Goal: Communication & Community: Answer question/provide support

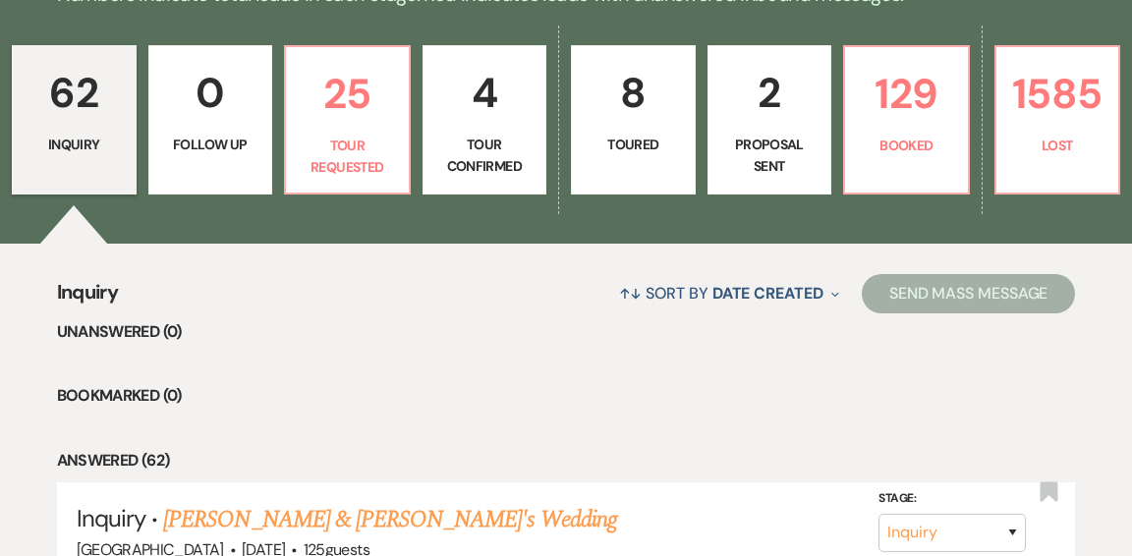
scroll to position [545, 0]
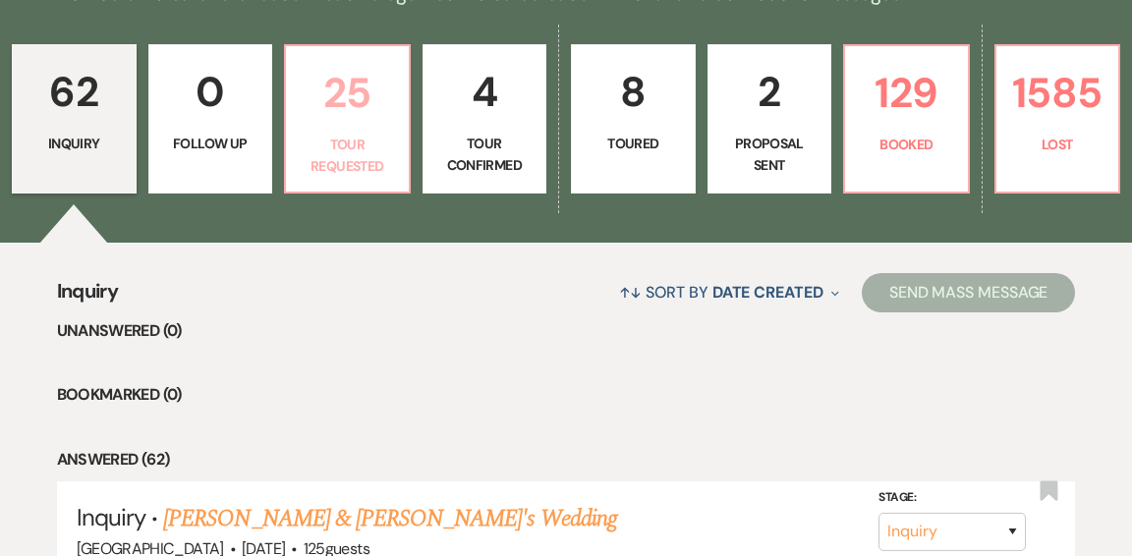
click at [347, 138] on link "25 Tour Requested" at bounding box center [347, 118] width 127 height 149
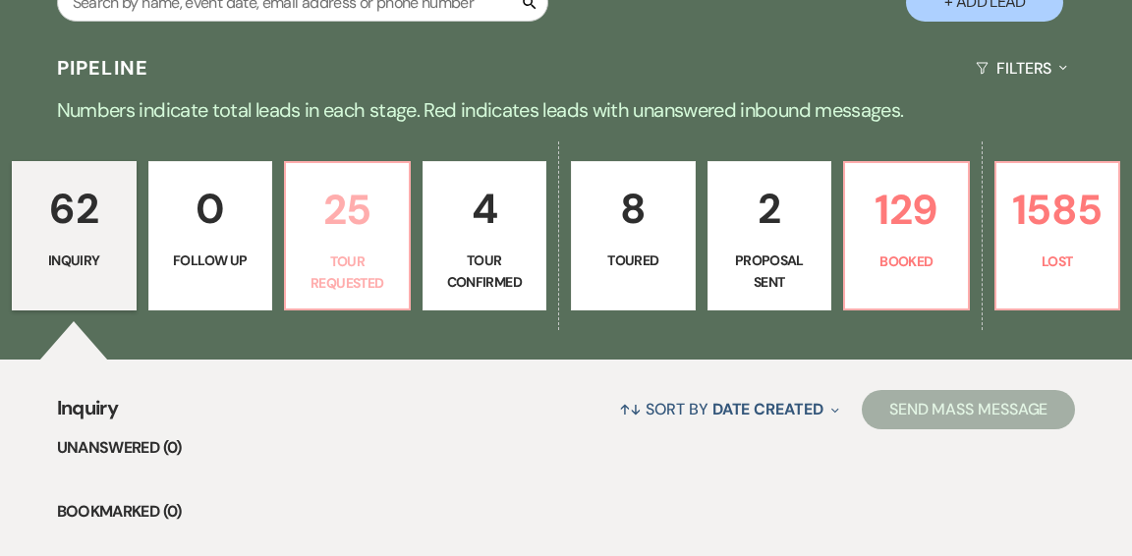
select select "2"
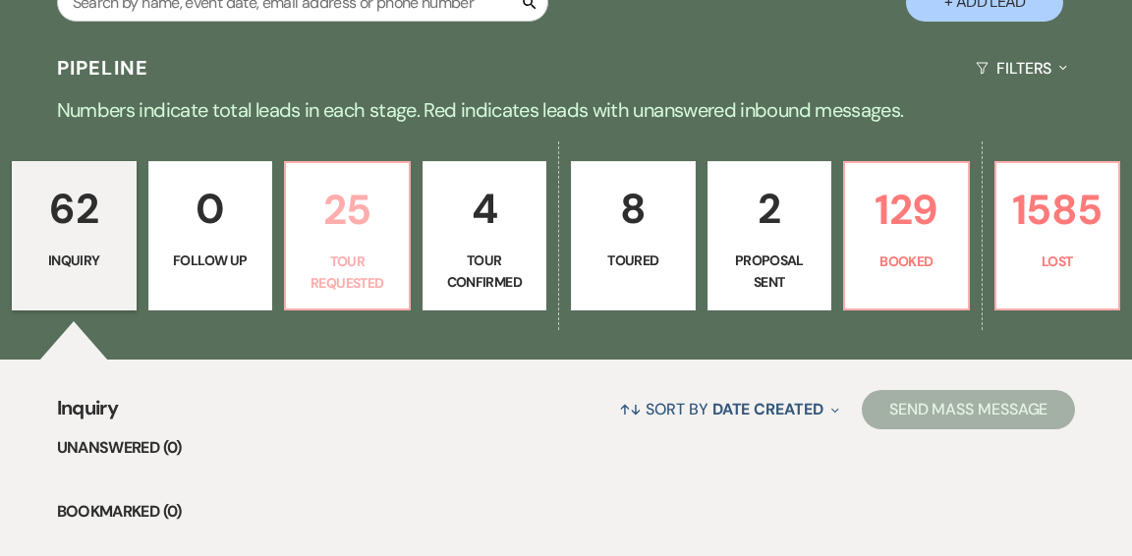
select select "2"
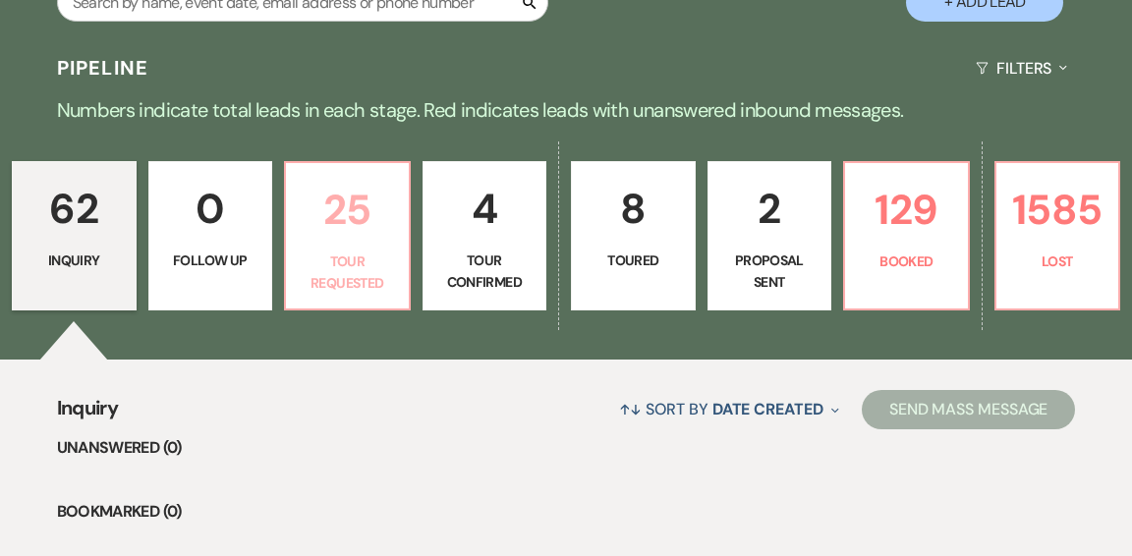
select select "2"
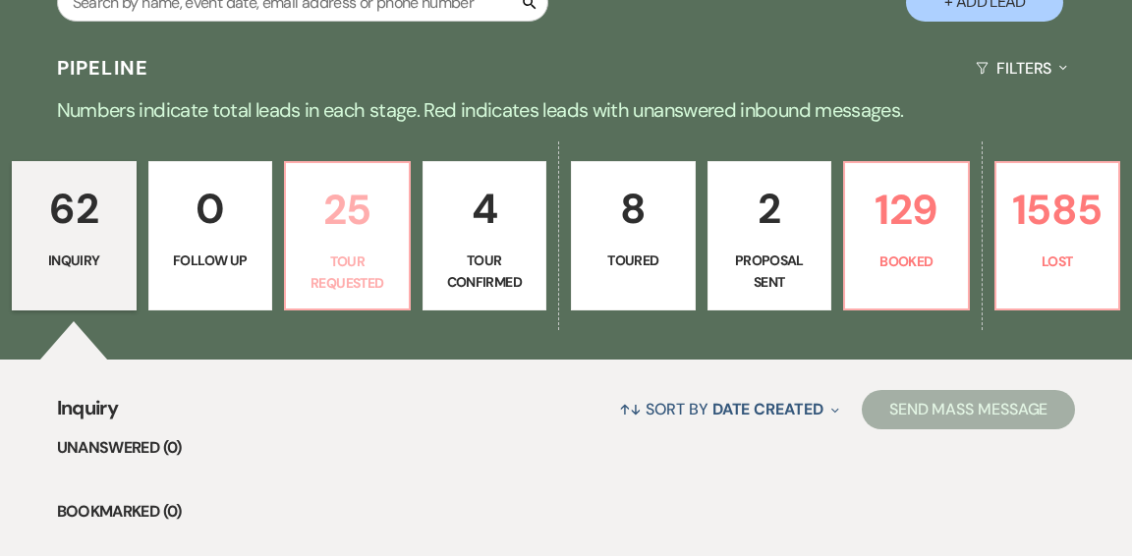
select select "2"
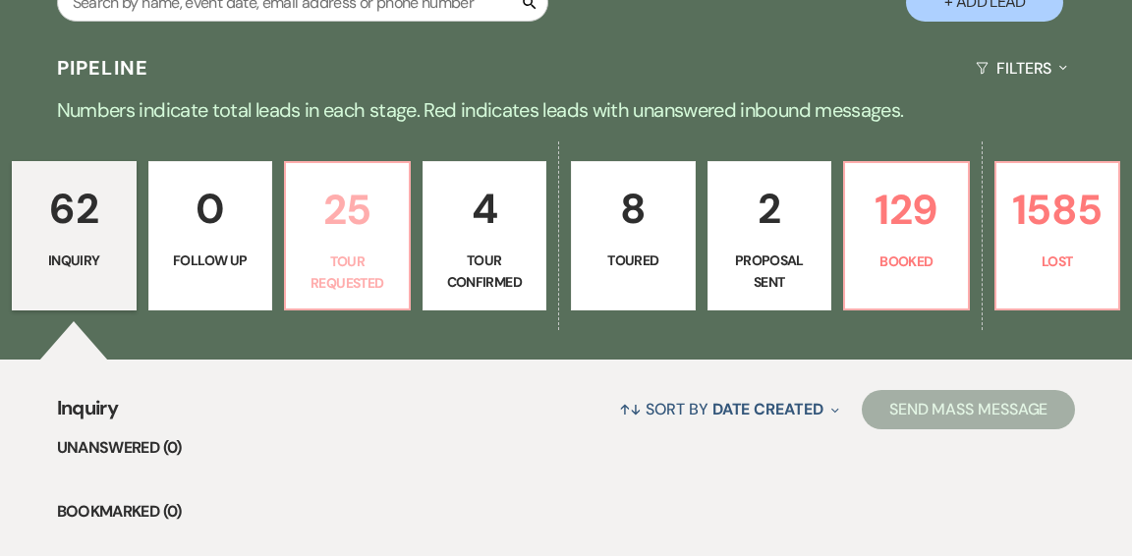
select select "2"
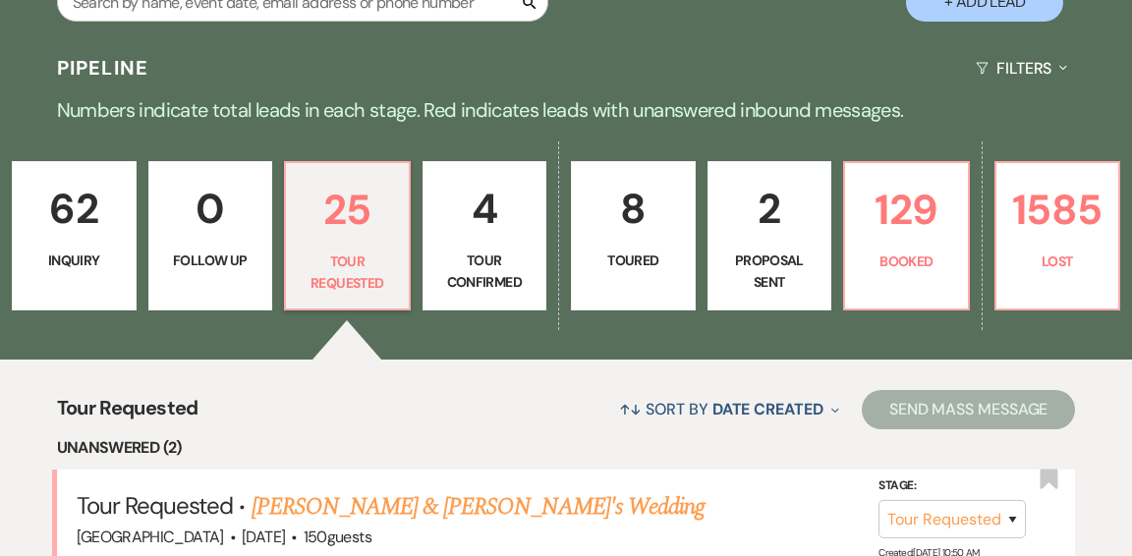
scroll to position [545, 0]
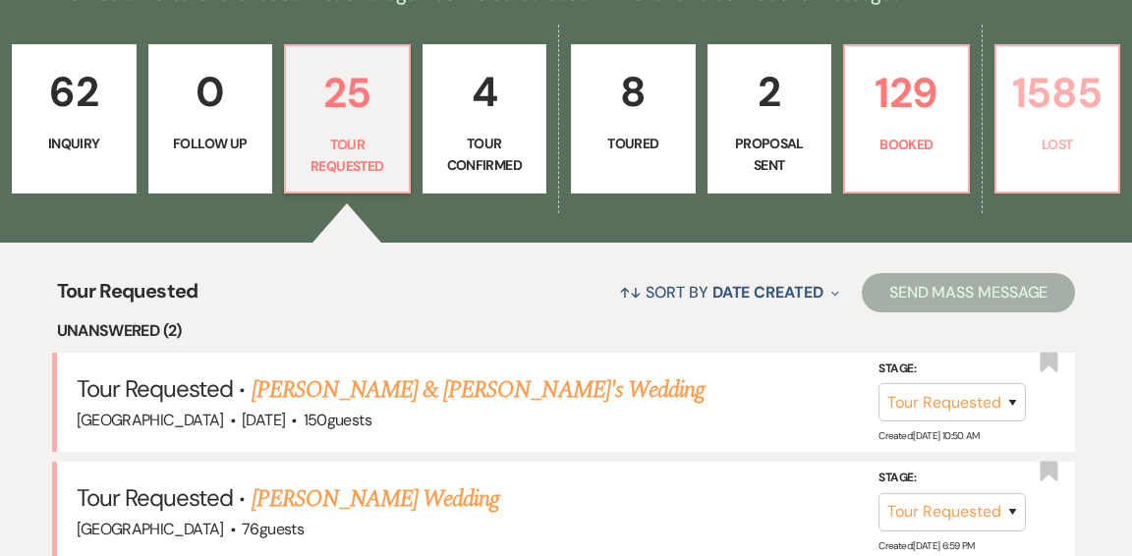
click at [1032, 134] on p "Lost" at bounding box center [1057, 145] width 99 height 22
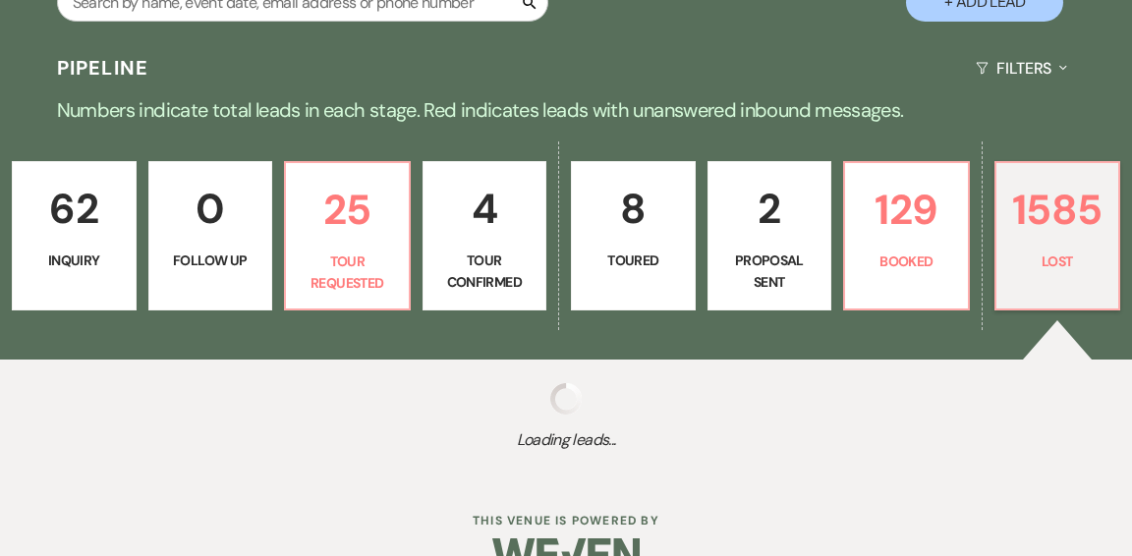
select select "8"
select select "5"
select select "8"
select select "10"
select select "8"
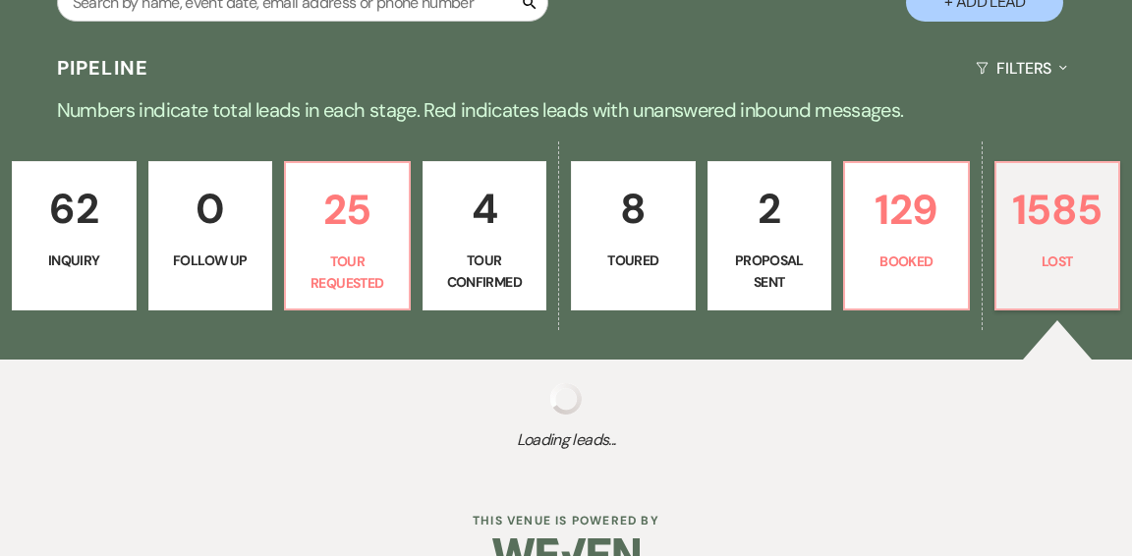
select select "8"
select select "10"
select select "8"
select select "11"
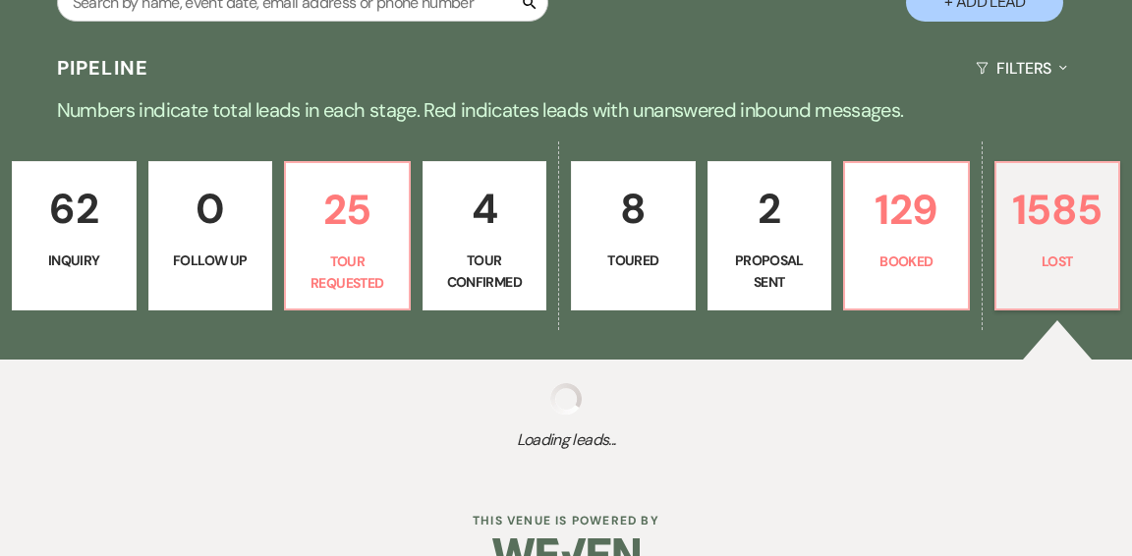
select select "8"
select select "6"
select select "8"
select select "5"
select select "8"
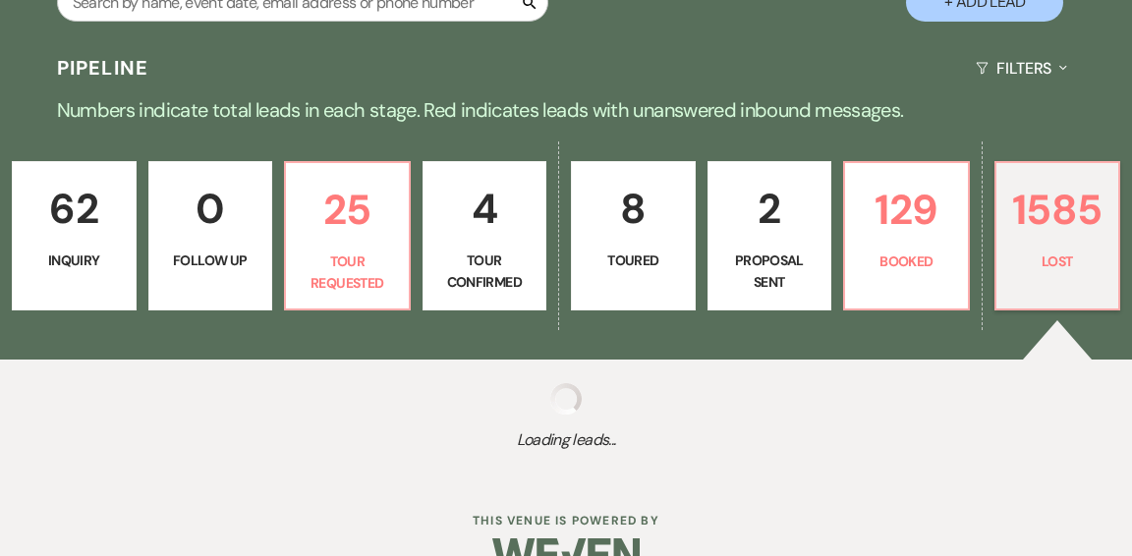
select select "1"
select select "8"
select select "5"
select select "8"
select select "5"
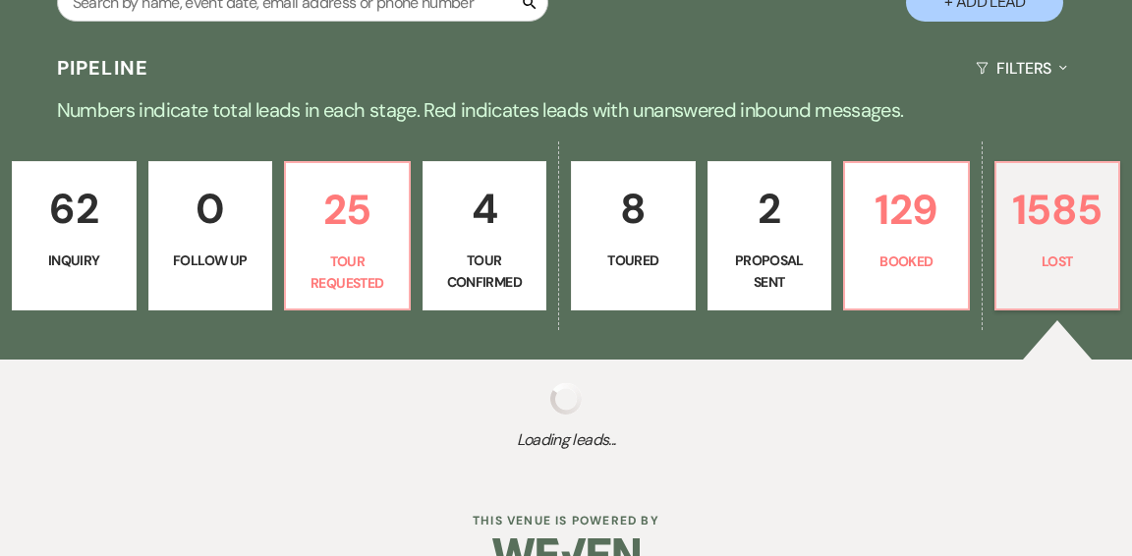
select select "8"
select select "11"
select select "8"
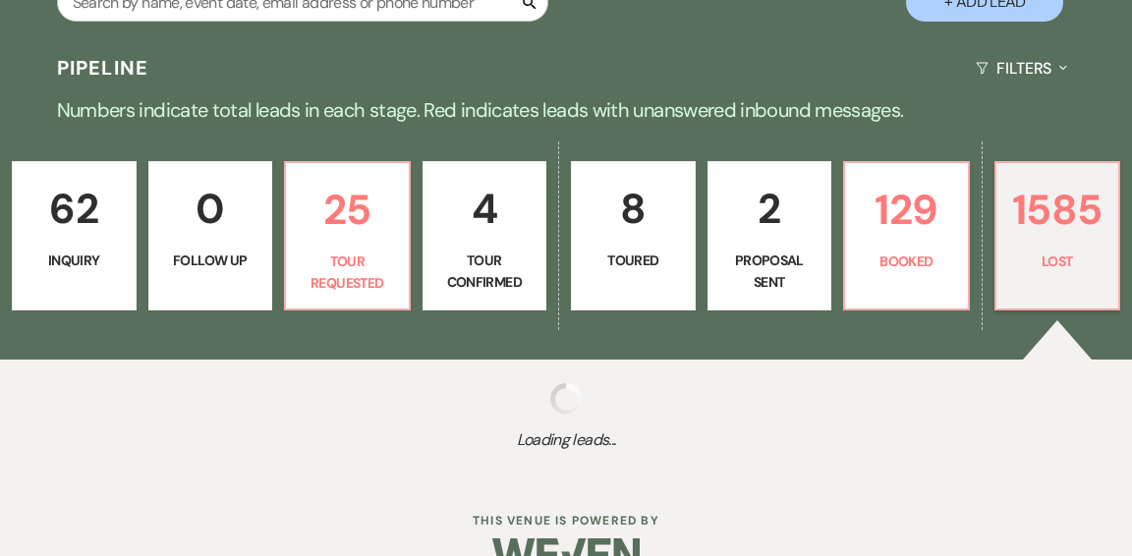
select select "5"
select select "8"
select select "11"
select select "8"
select select "5"
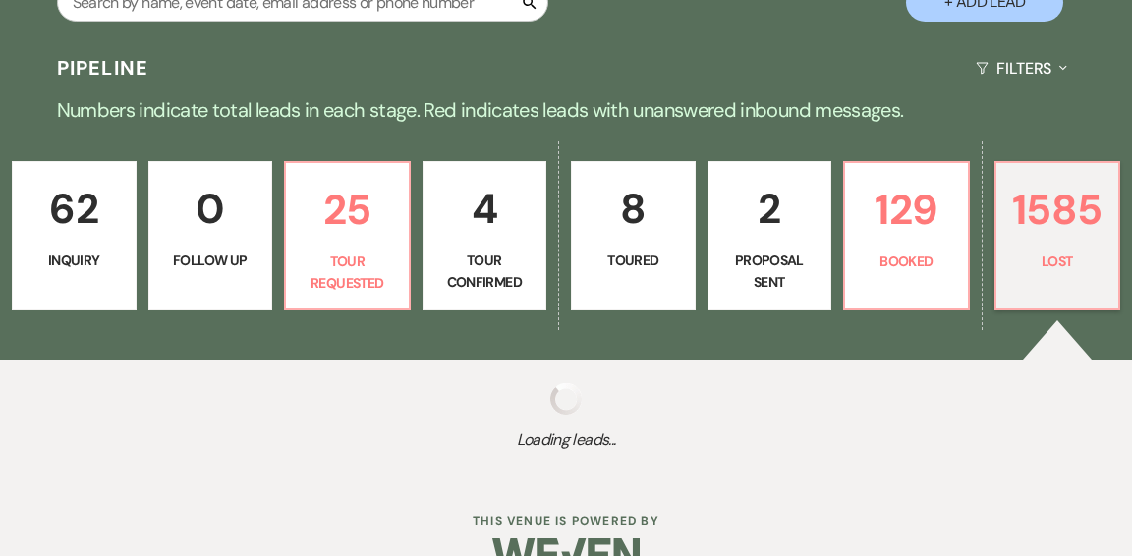
select select "8"
select select "5"
select select "8"
select select "11"
select select "8"
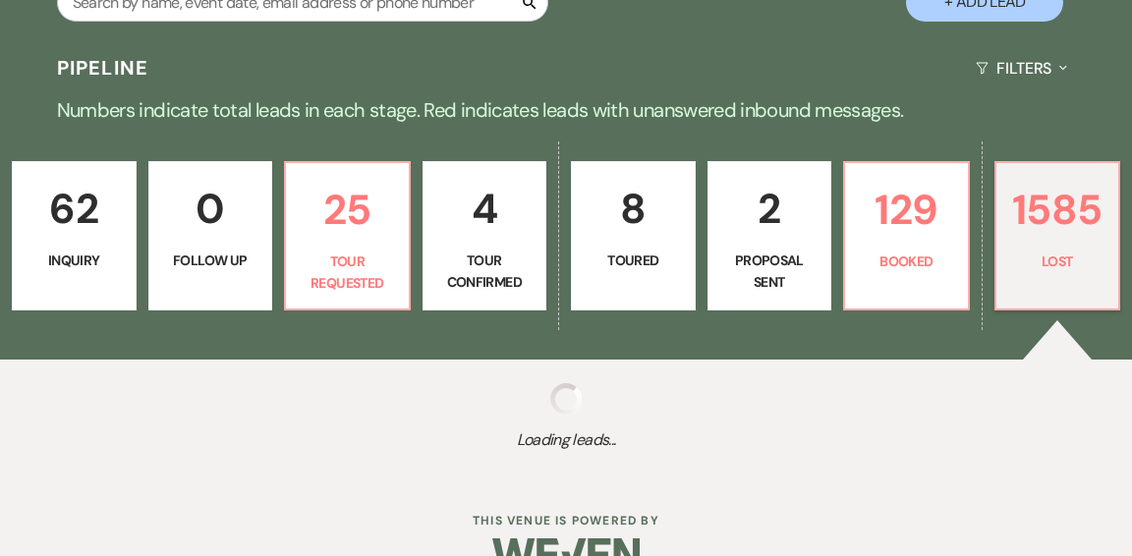
select select "11"
select select "8"
select select "6"
select select "8"
select select "5"
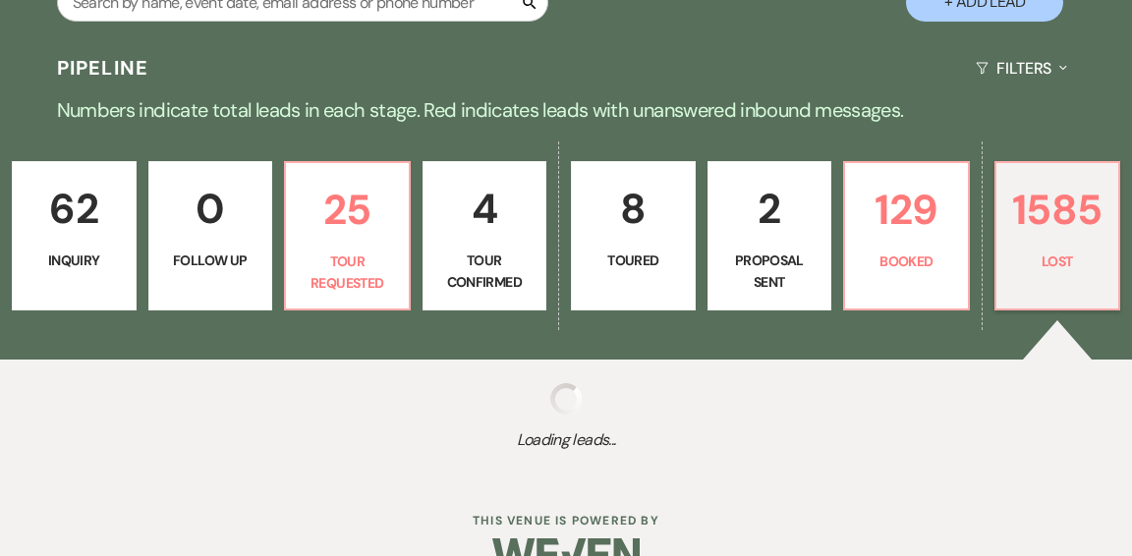
select select "8"
select select "5"
select select "8"
select select "5"
select select "8"
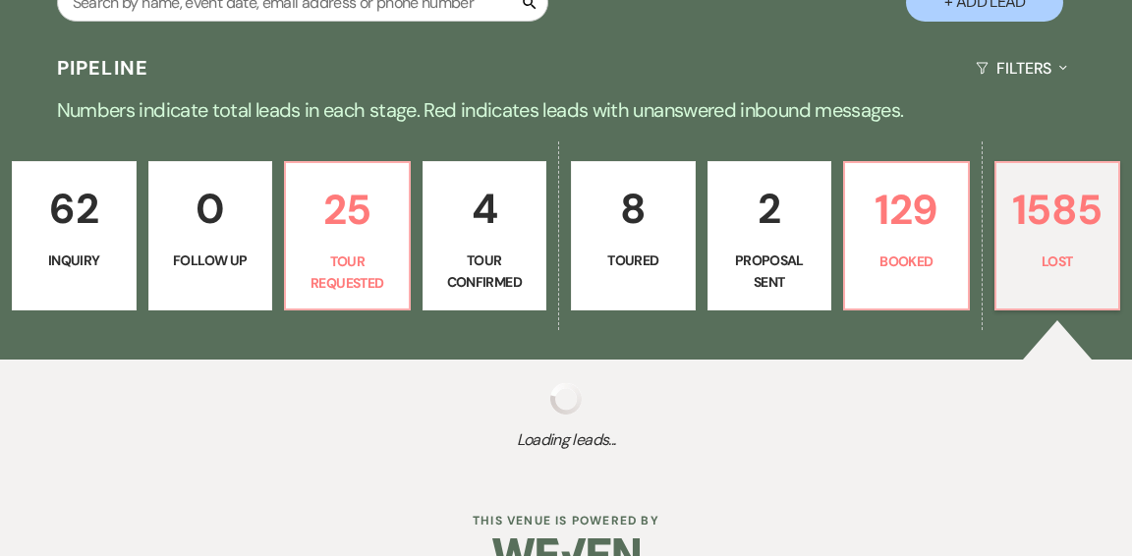
select select "10"
select select "8"
select select "11"
select select "8"
select select "10"
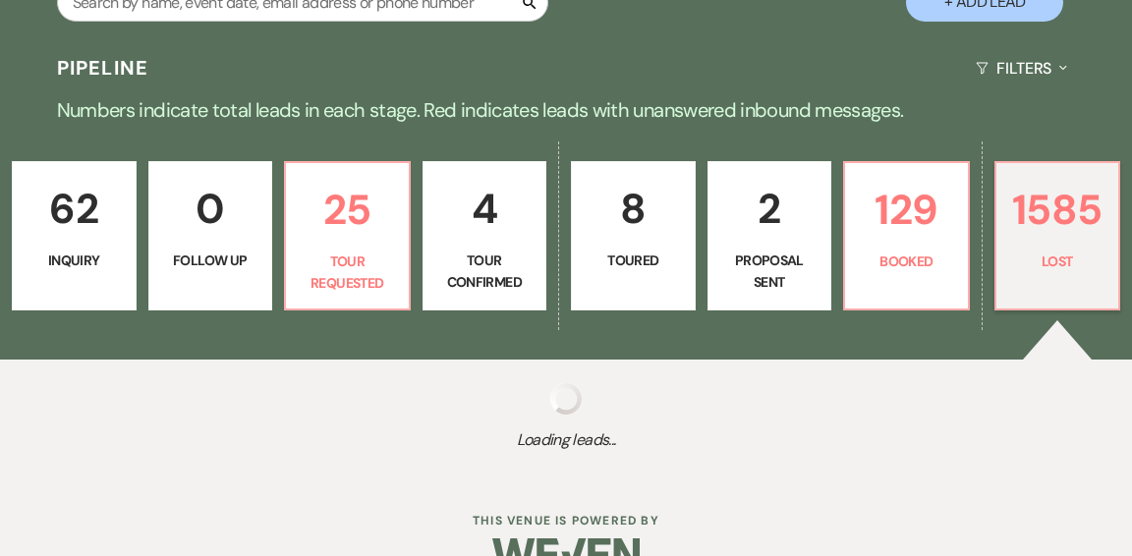
select select "8"
select select "5"
select select "8"
select select "5"
select select "8"
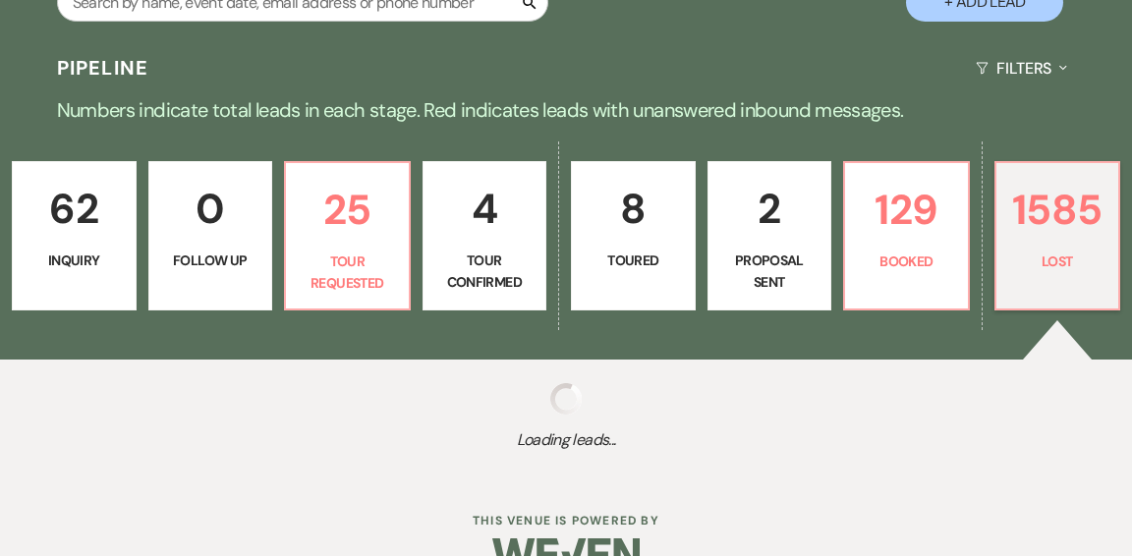
select select "5"
select select "8"
select select "5"
select select "8"
select select "5"
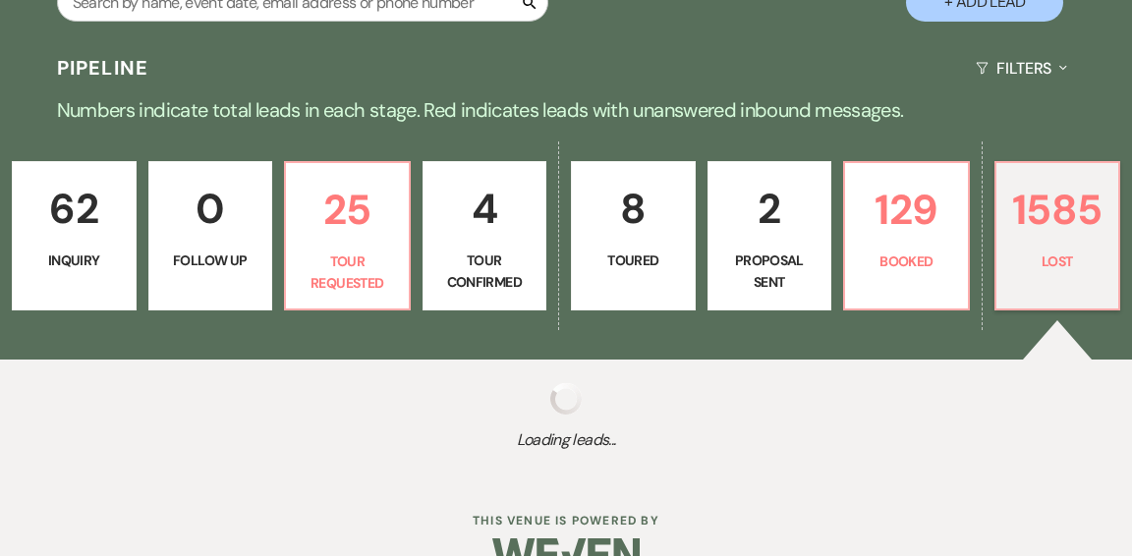
select select "8"
select select "5"
select select "8"
select select "5"
select select "8"
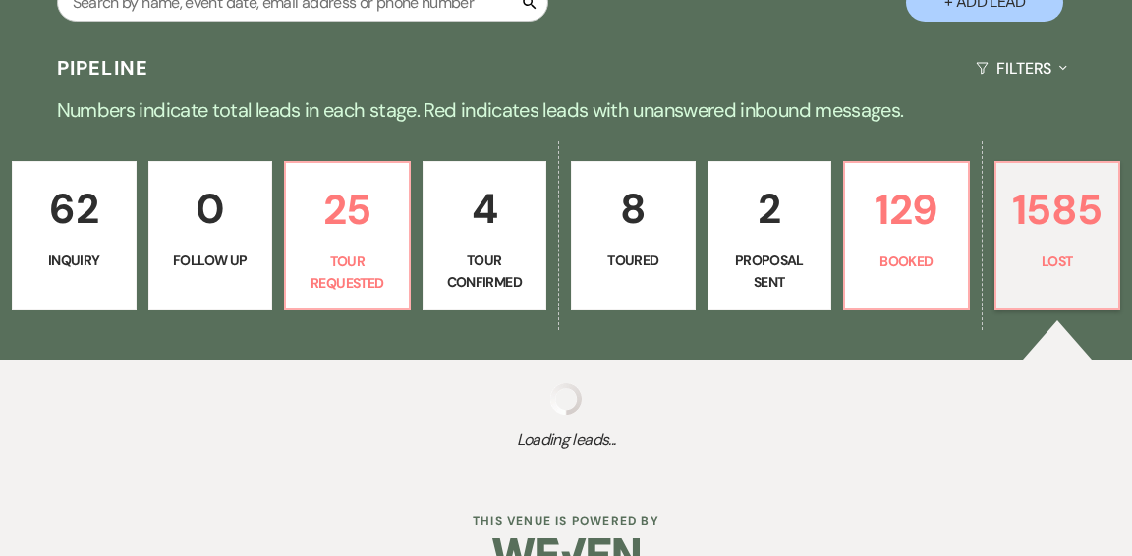
select select "5"
select select "8"
select select "9"
select select "8"
select select "9"
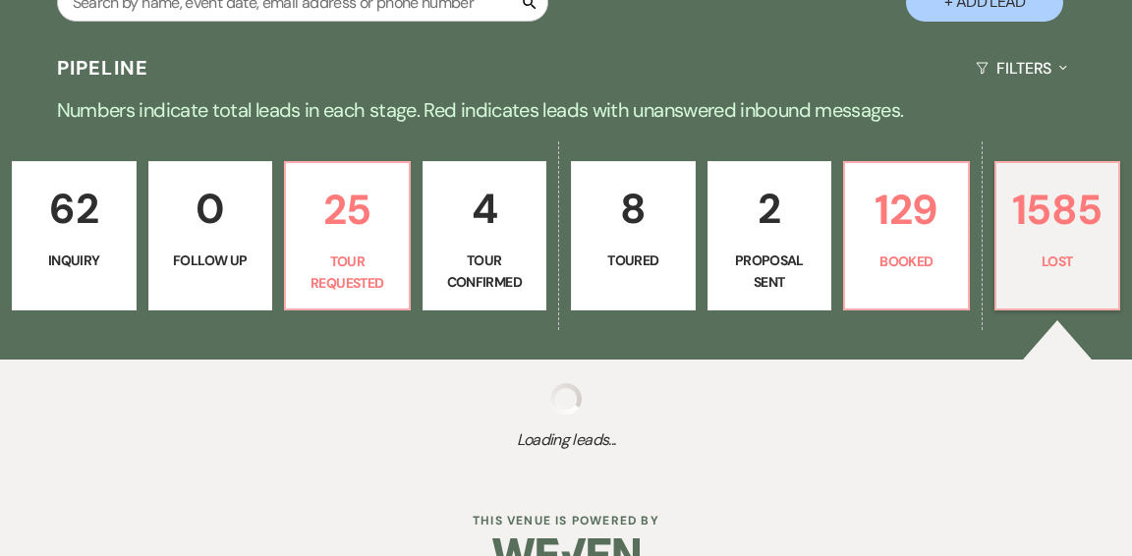
select select "8"
select select "5"
select select "8"
select select "5"
select select "8"
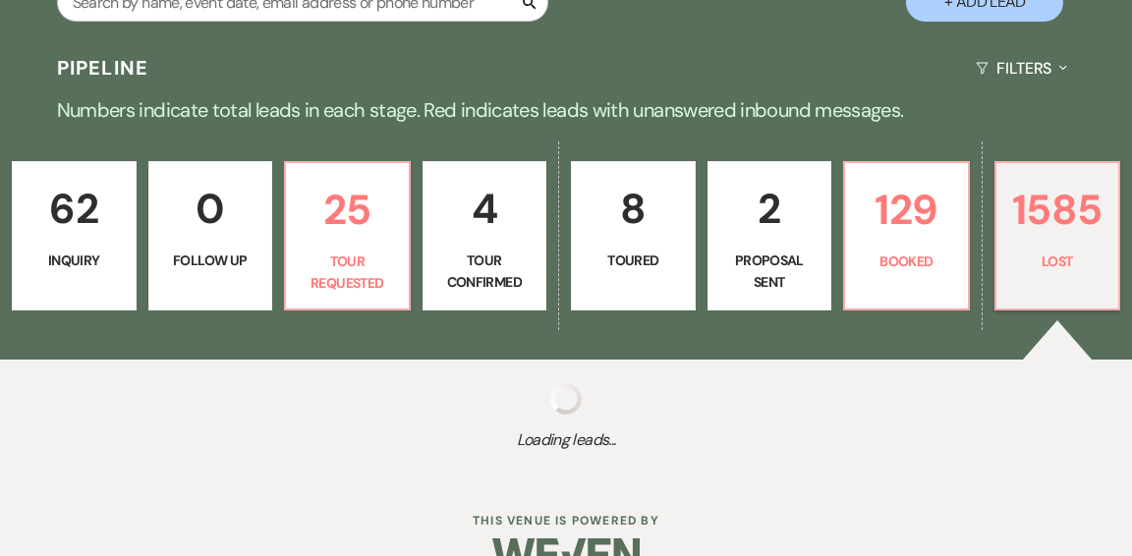
select select "5"
select select "8"
select select "5"
select select "8"
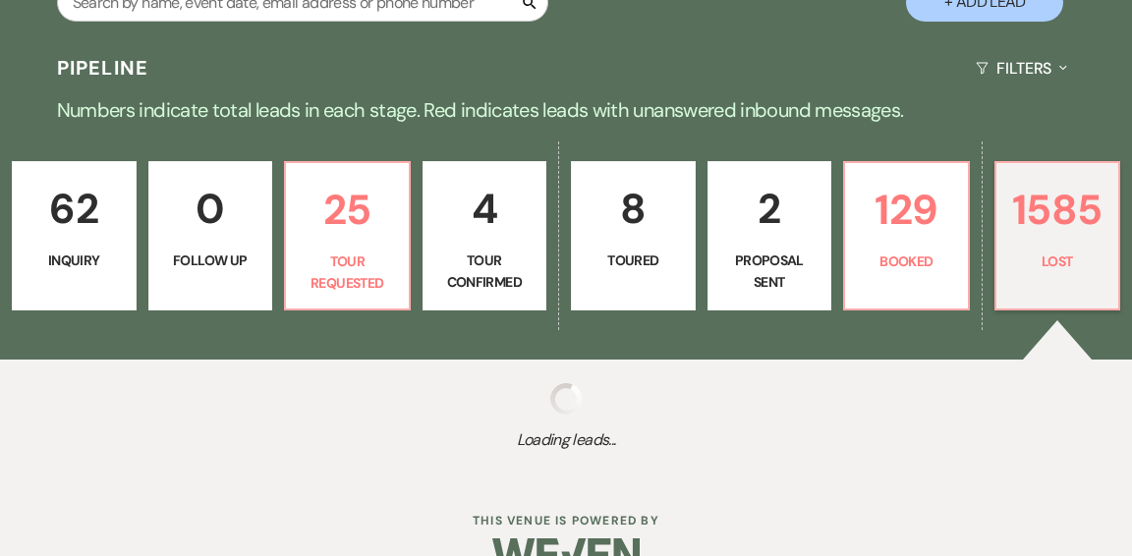
select select "8"
select select "6"
select select "8"
select select "5"
select select "8"
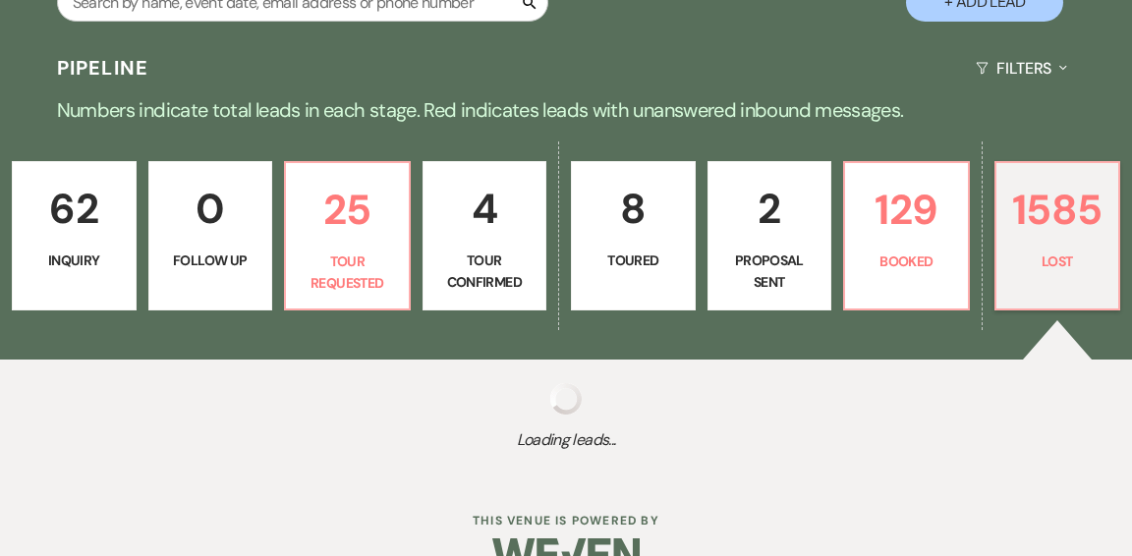
select select "5"
select select "8"
select select "5"
select select "8"
select select "5"
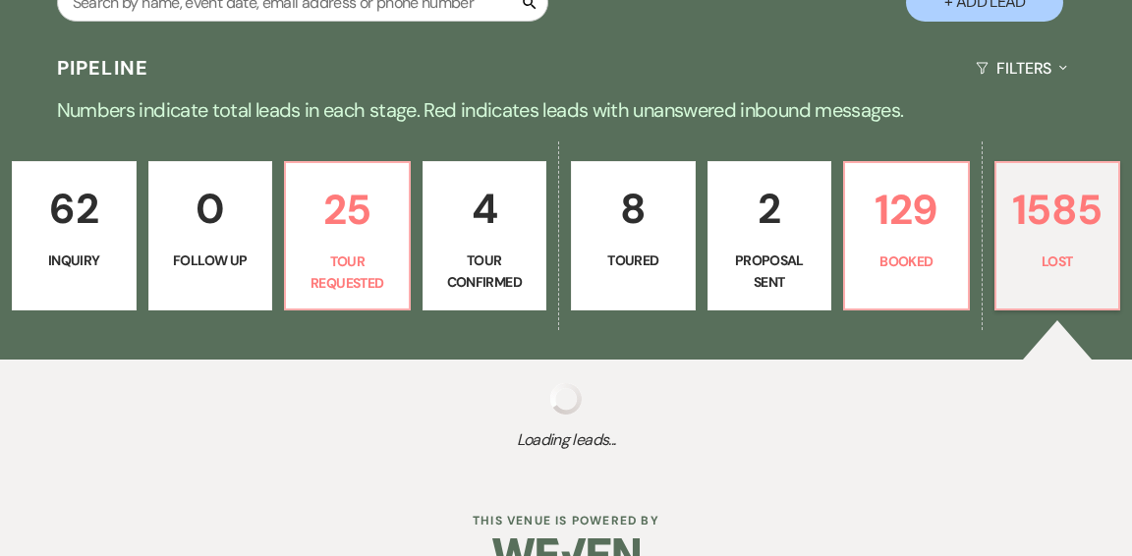
select select "8"
select select "5"
select select "8"
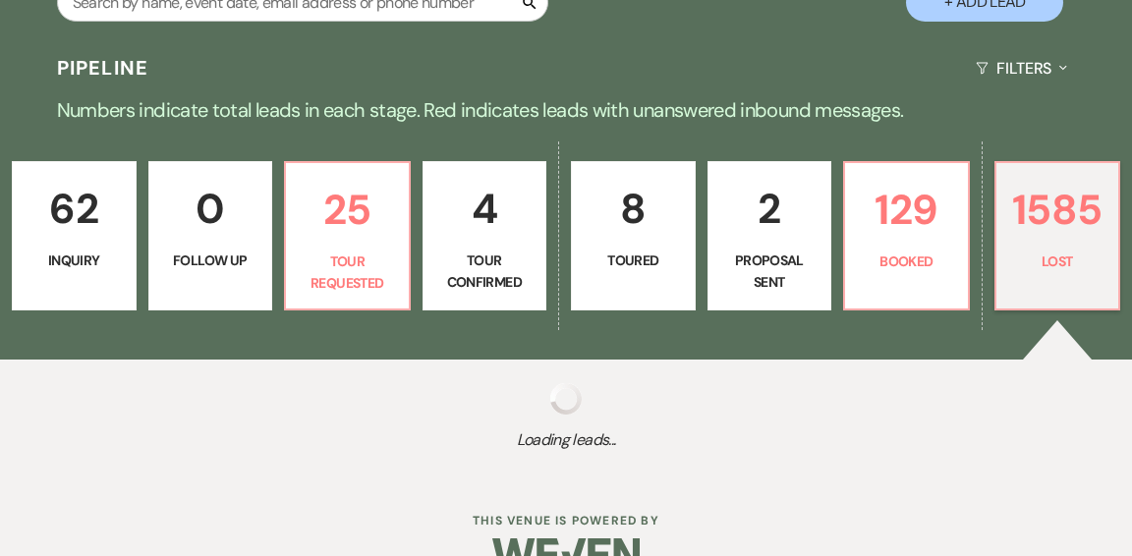
select select "5"
select select "8"
select select "5"
select select "8"
select select "10"
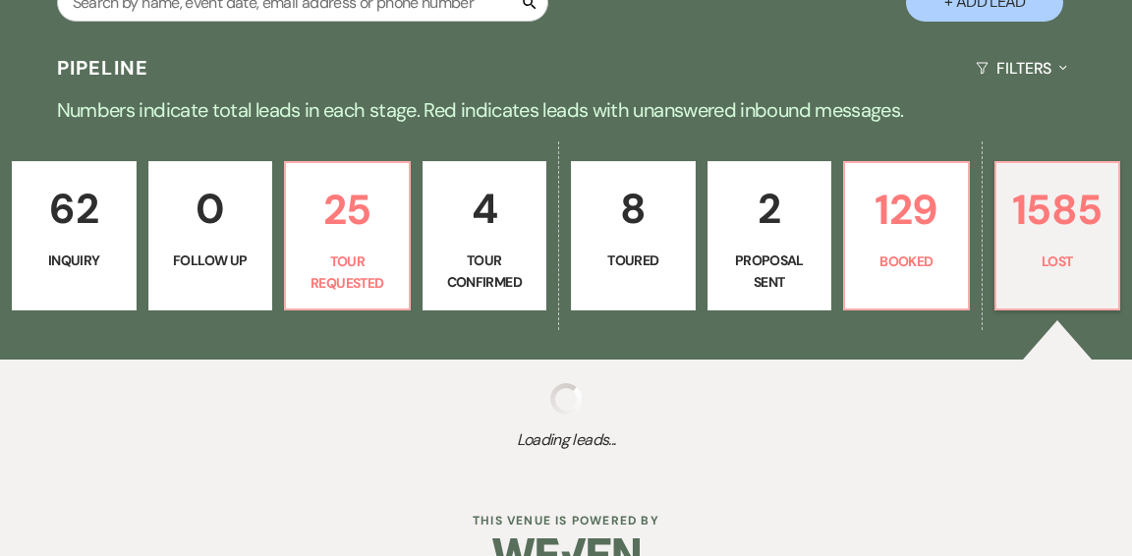
select select "8"
select select "5"
select select "8"
select select "5"
select select "8"
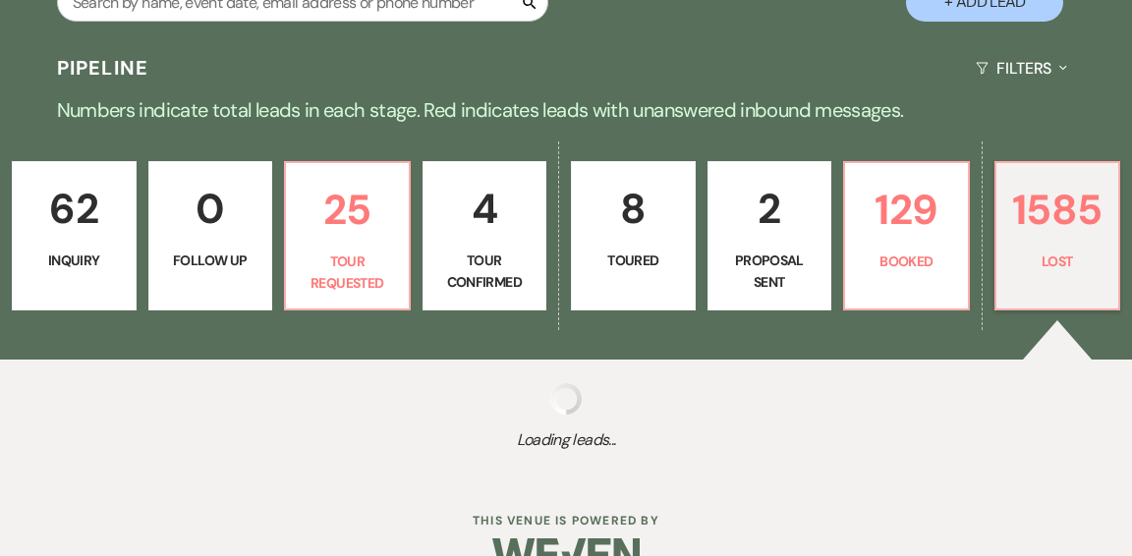
select select "10"
select select "8"
select select "10"
select select "8"
select select "5"
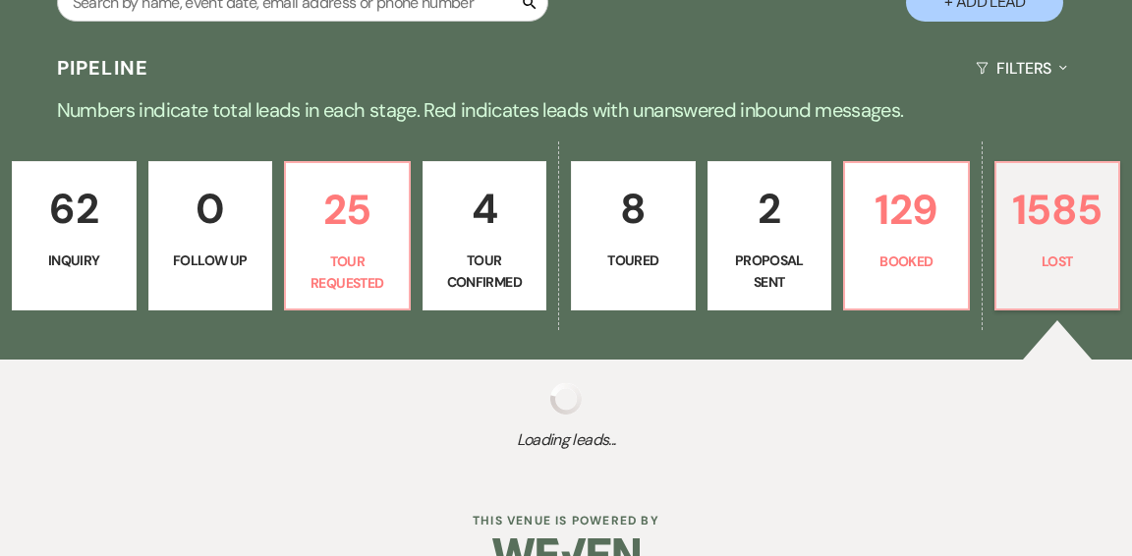
select select "8"
select select "5"
select select "8"
select select "5"
select select "8"
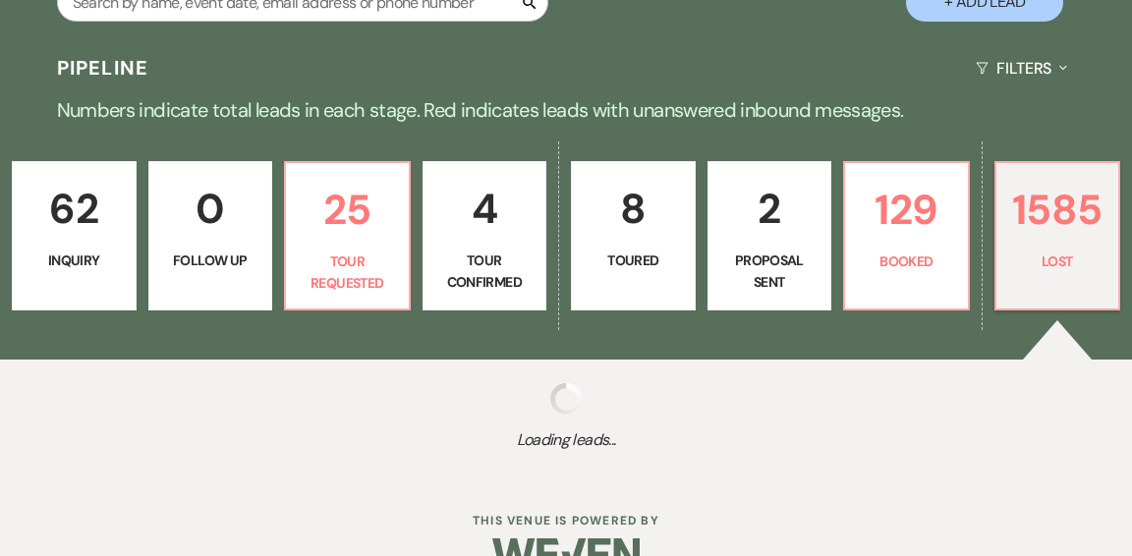
select select "5"
select select "8"
select select "5"
select select "8"
select select "5"
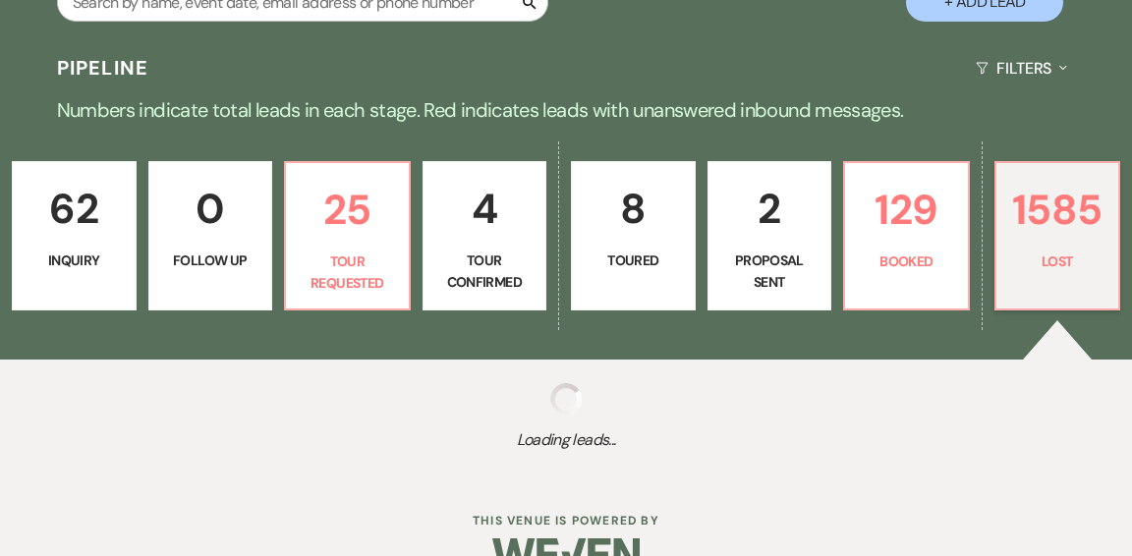
select select "8"
select select "10"
select select "8"
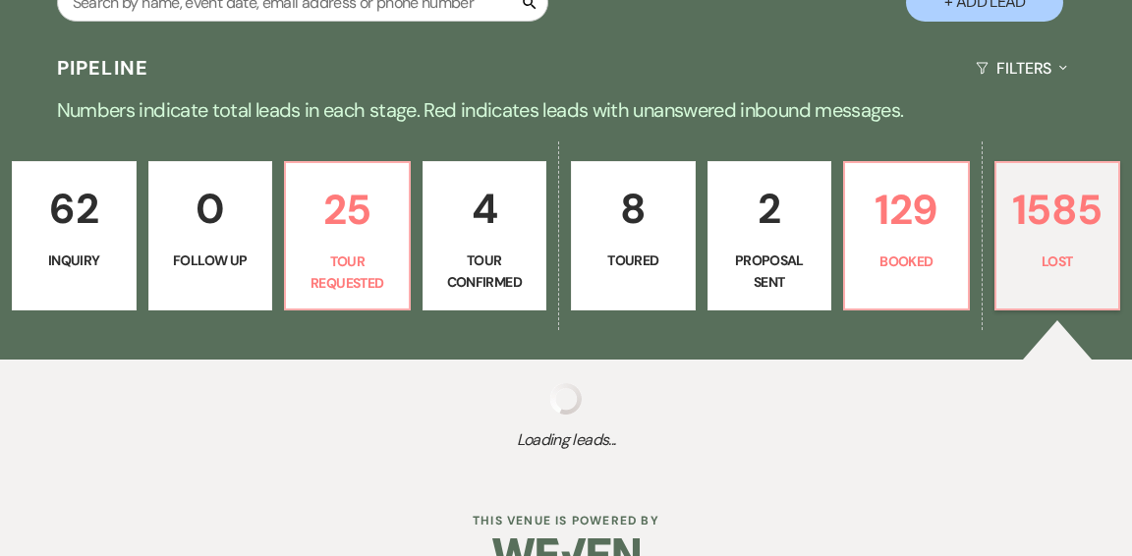
select select "5"
select select "8"
select select "5"
select select "8"
select select "1"
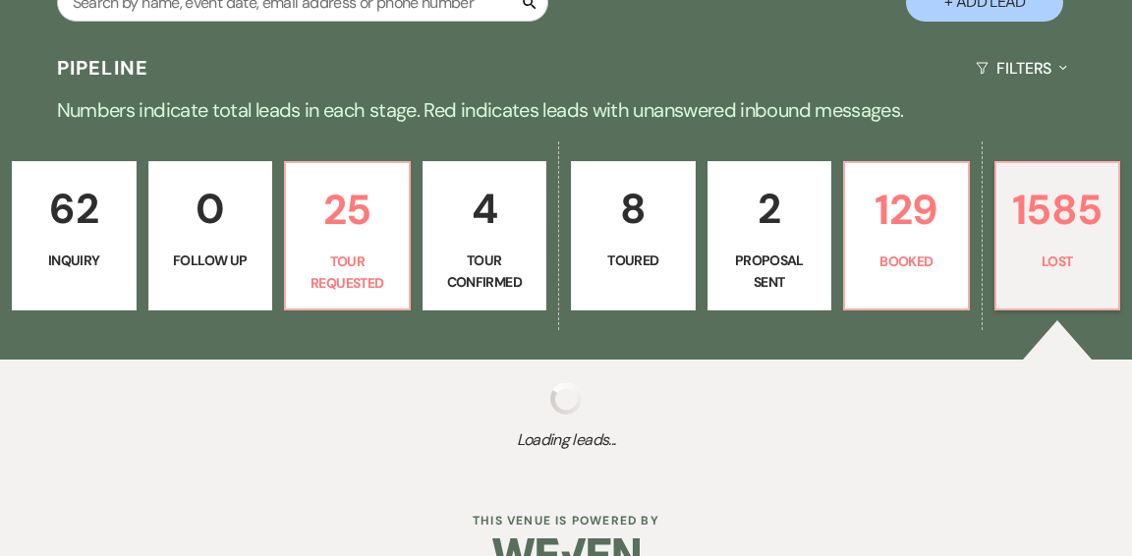
select select "8"
select select "10"
select select "8"
select select "10"
select select "8"
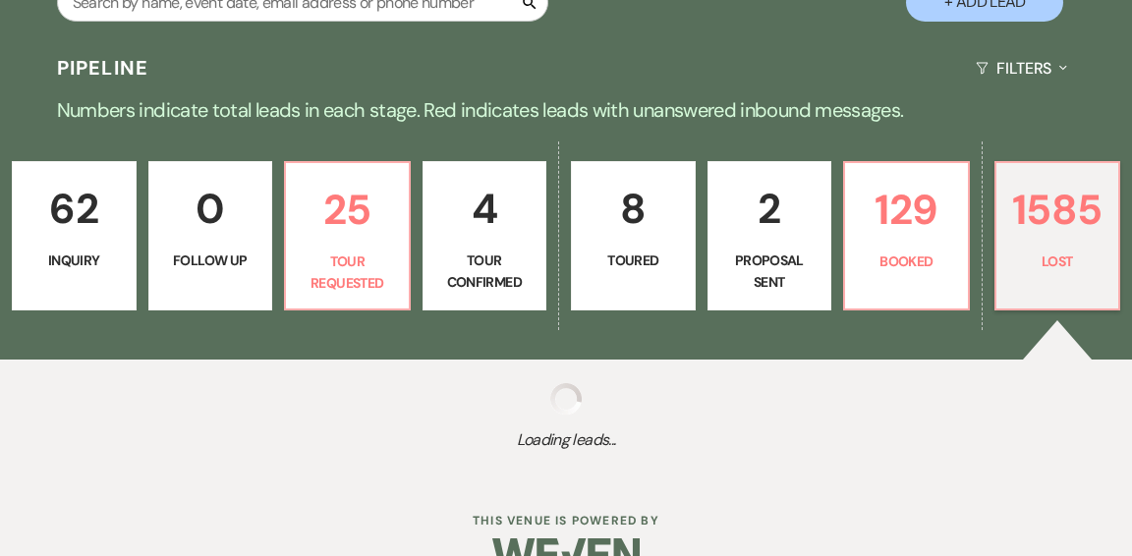
select select "5"
select select "8"
select select "5"
select select "8"
select select "5"
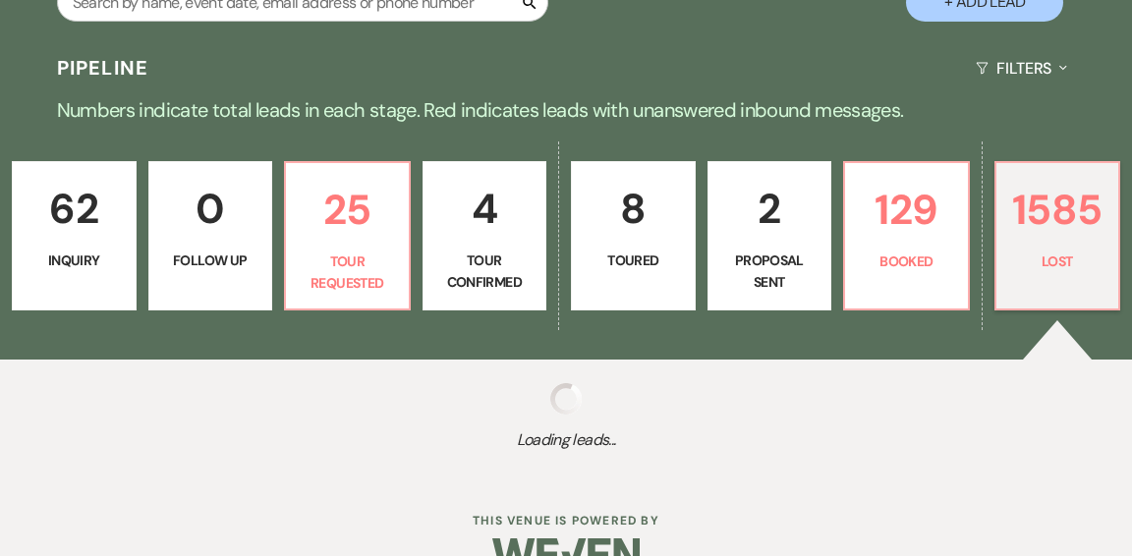
select select "8"
select select "5"
select select "8"
select select "11"
select select "8"
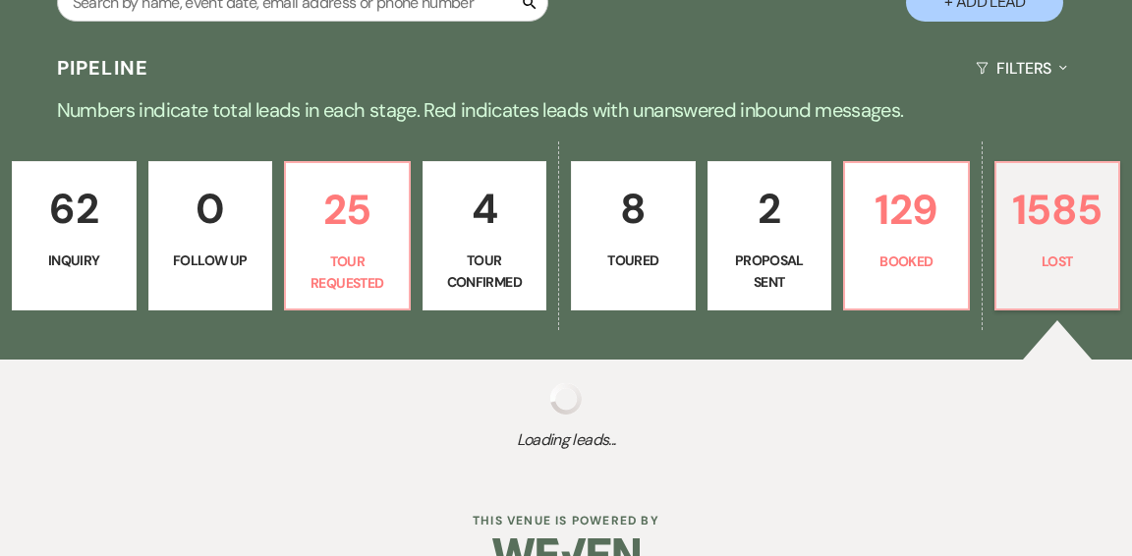
select select "5"
select select "8"
select select "5"
select select "8"
select select "5"
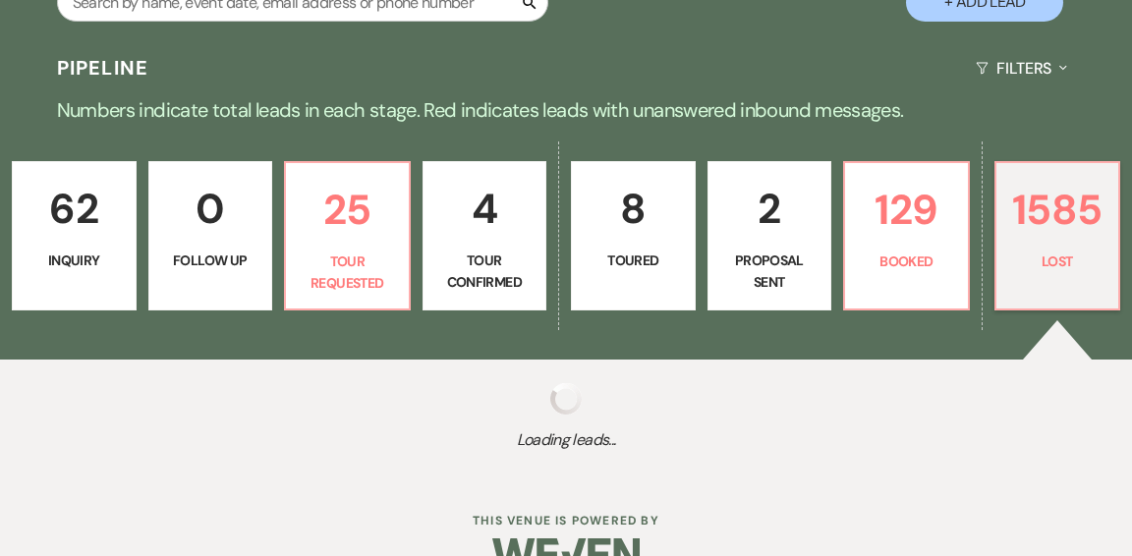
select select "8"
select select "5"
select select "8"
select select "5"
select select "8"
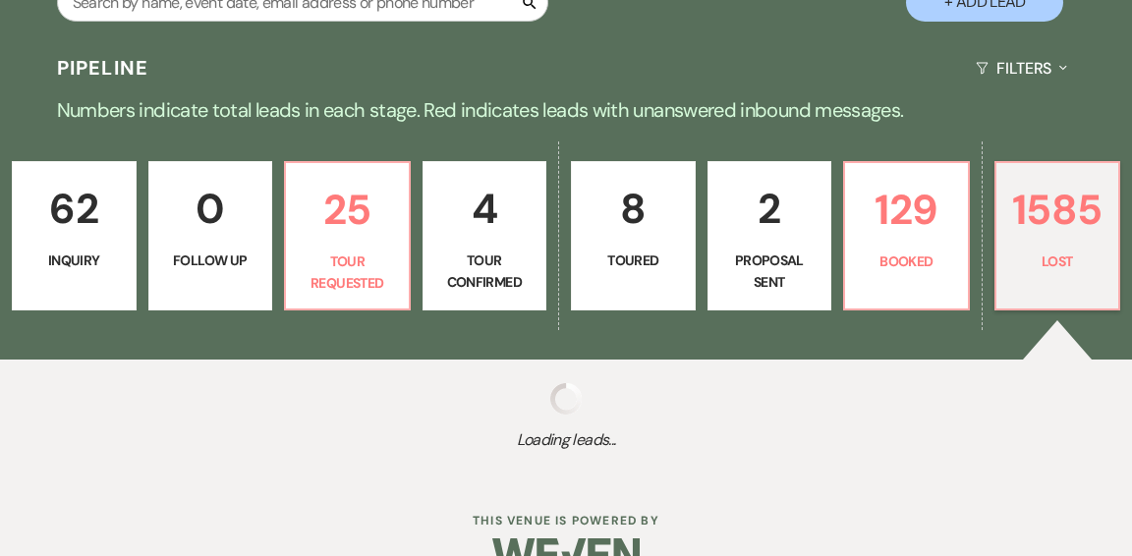
select select "5"
select select "8"
select select "5"
select select "8"
select select "5"
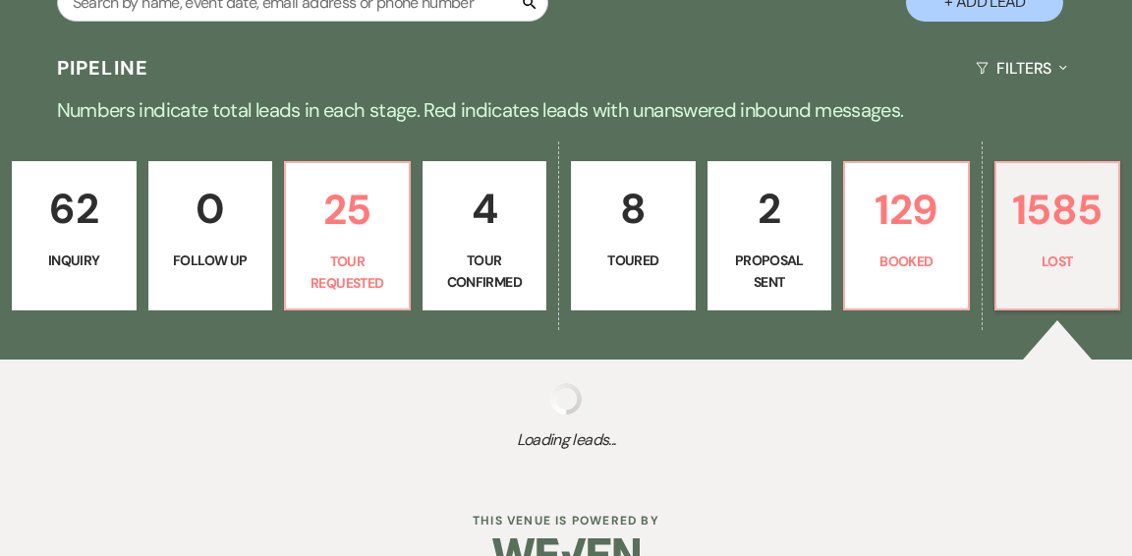
select select "8"
select select "5"
select select "8"
select select "5"
select select "8"
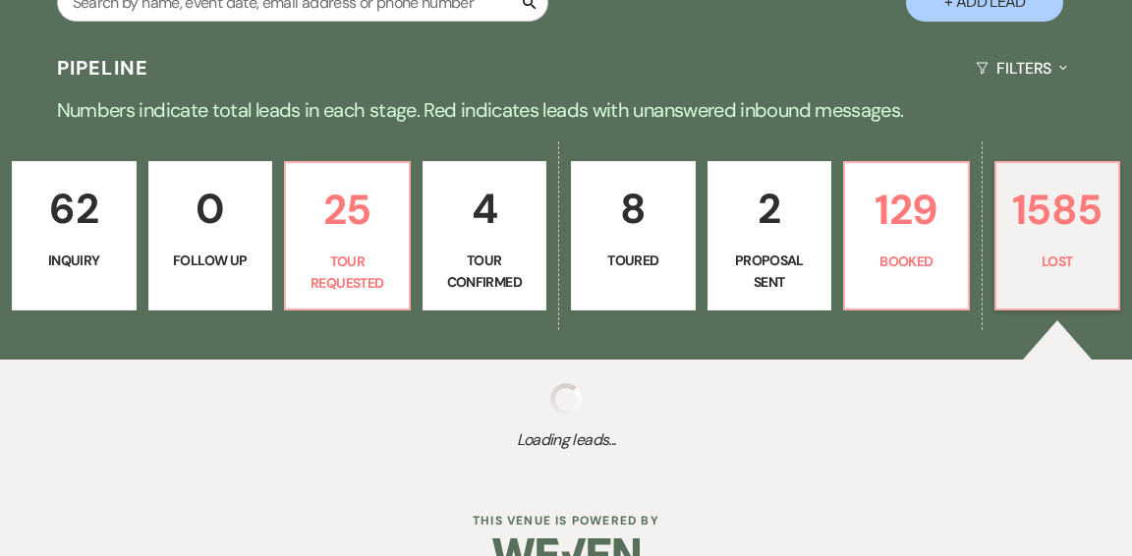
select select "10"
select select "8"
select select "5"
select select "8"
select select "5"
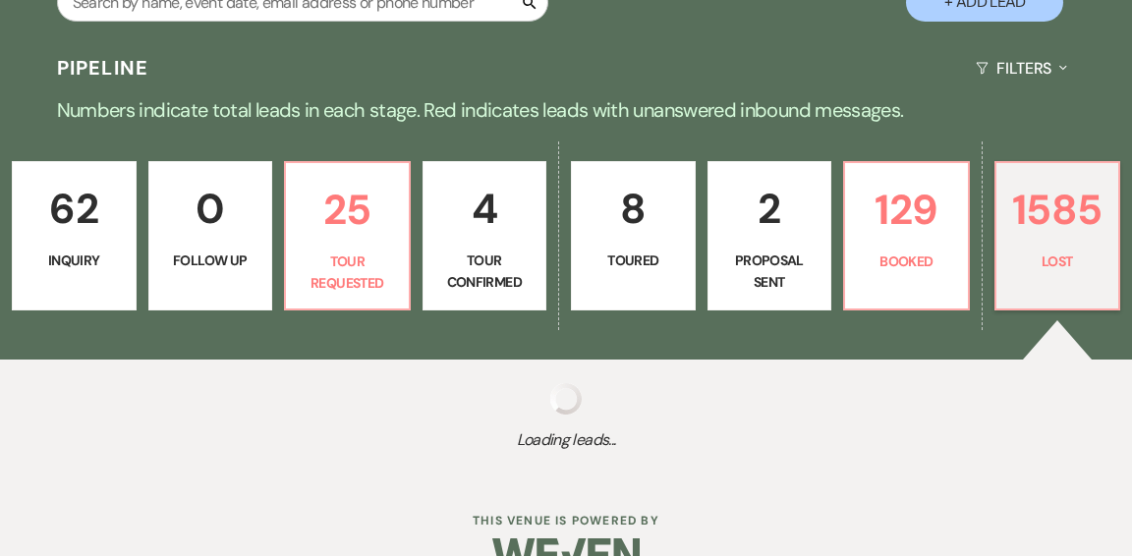
select select "8"
select select "5"
select select "8"
select select "5"
select select "8"
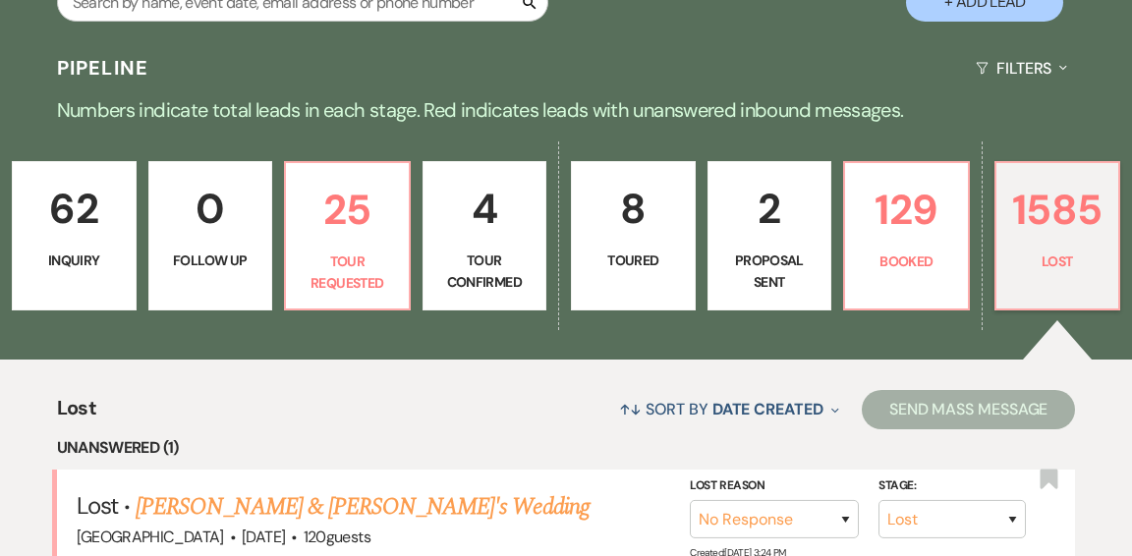
scroll to position [545, 0]
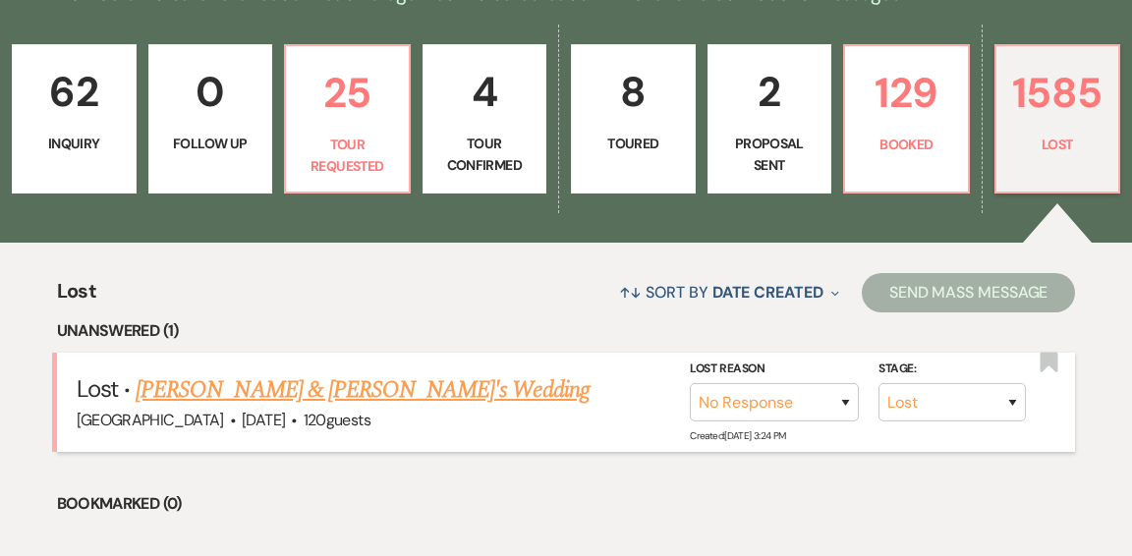
click at [377, 372] on link "[PERSON_NAME] & [PERSON_NAME]'s Wedding" at bounding box center [363, 389] width 454 height 35
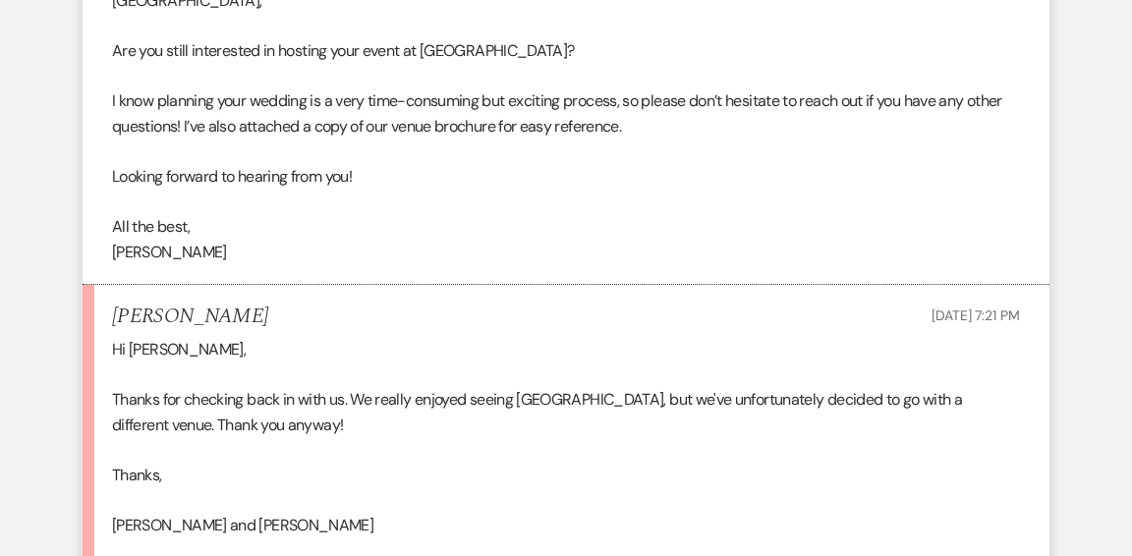
scroll to position [4814, 0]
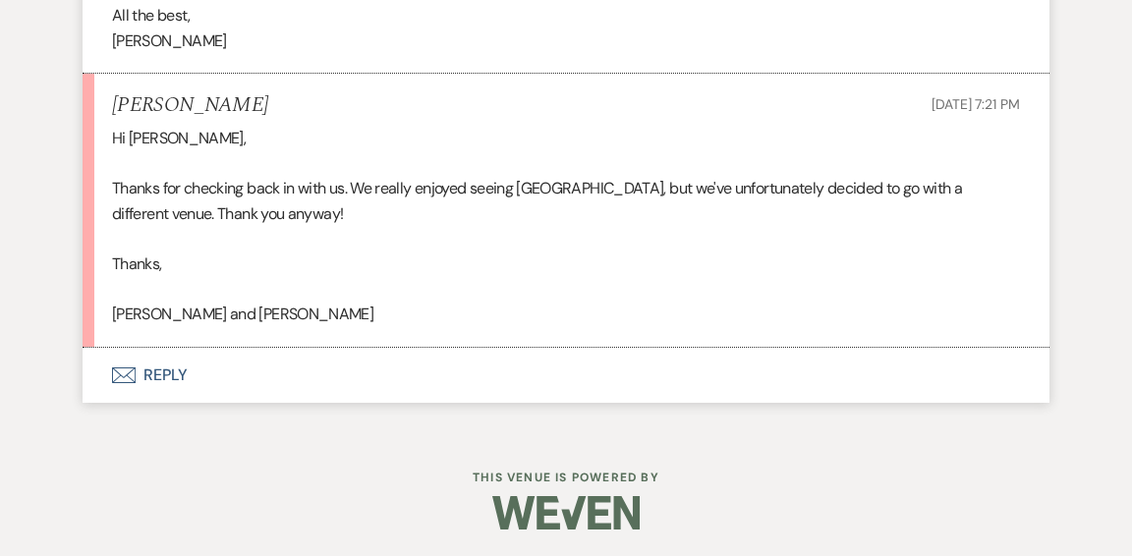
click at [172, 373] on button "Envelope Reply" at bounding box center [566, 375] width 967 height 55
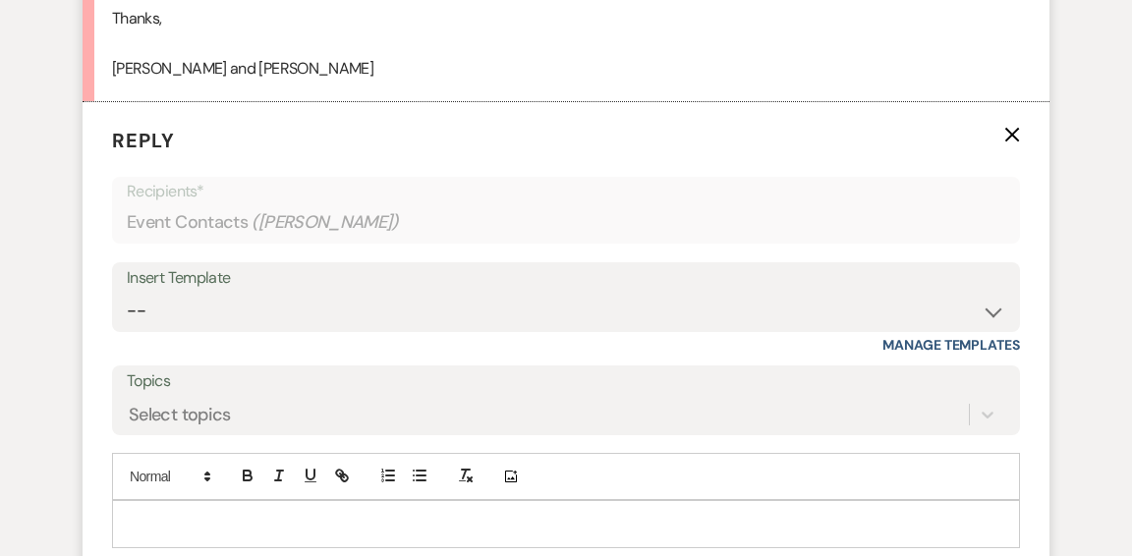
scroll to position [5084, 0]
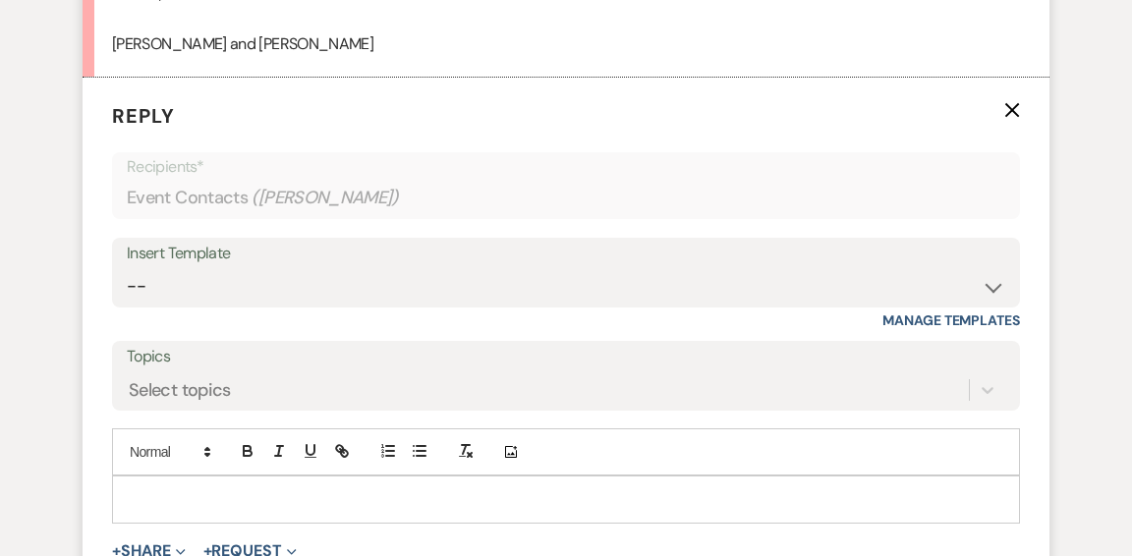
click at [334, 488] on p at bounding box center [566, 499] width 877 height 22
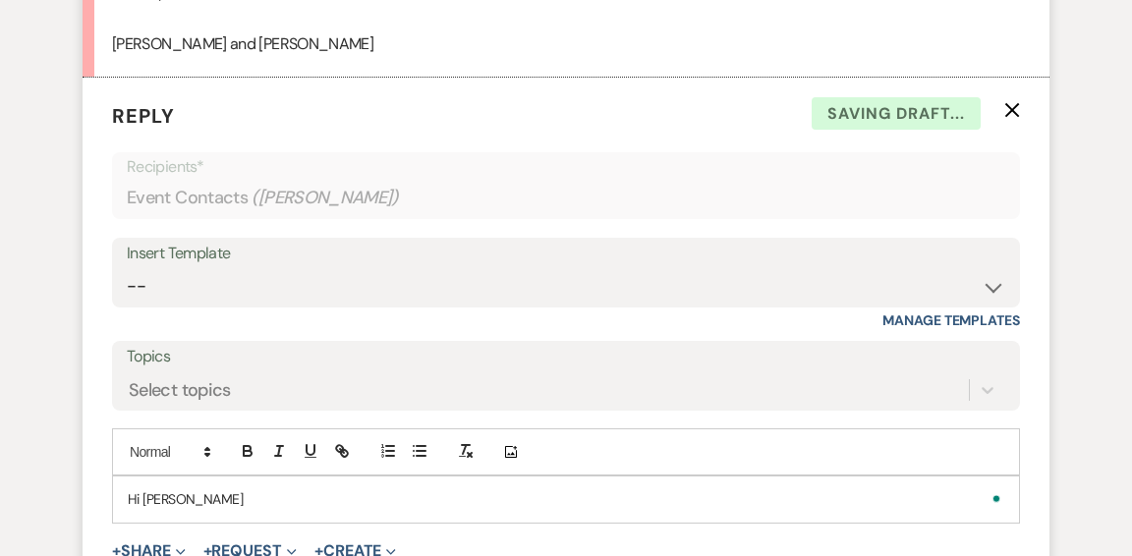
scroll to position [0, 0]
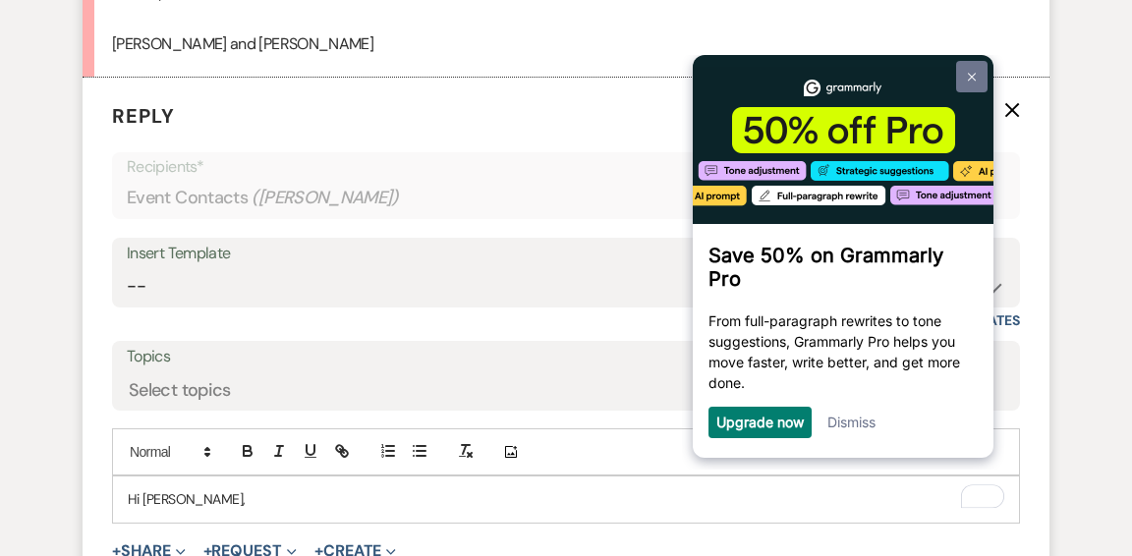
click at [971, 77] on img at bounding box center [972, 76] width 8 height 9
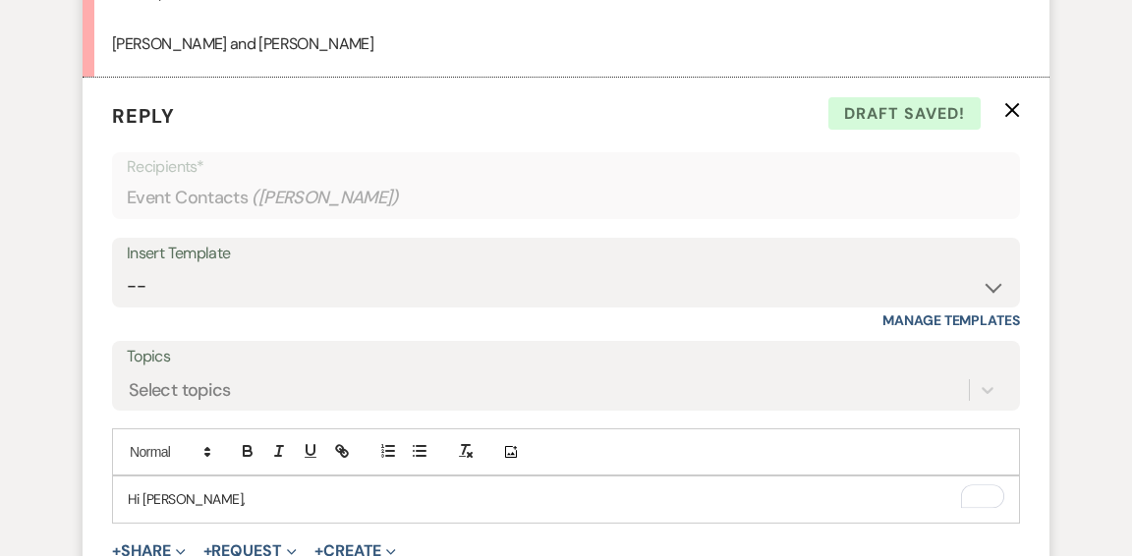
click at [453, 491] on p "Hi [PERSON_NAME]," at bounding box center [566, 499] width 877 height 22
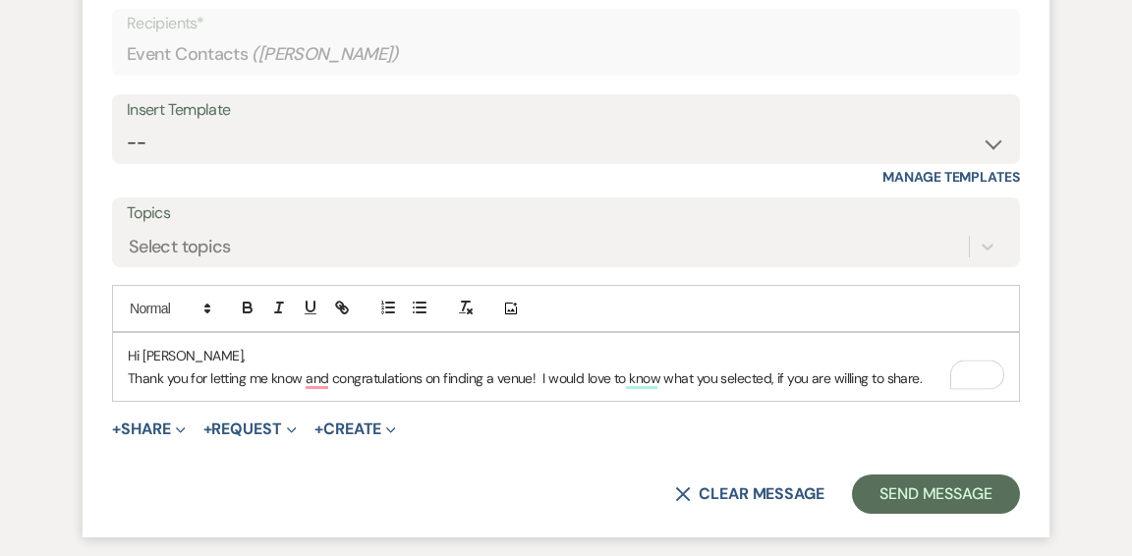
scroll to position [5228, 0]
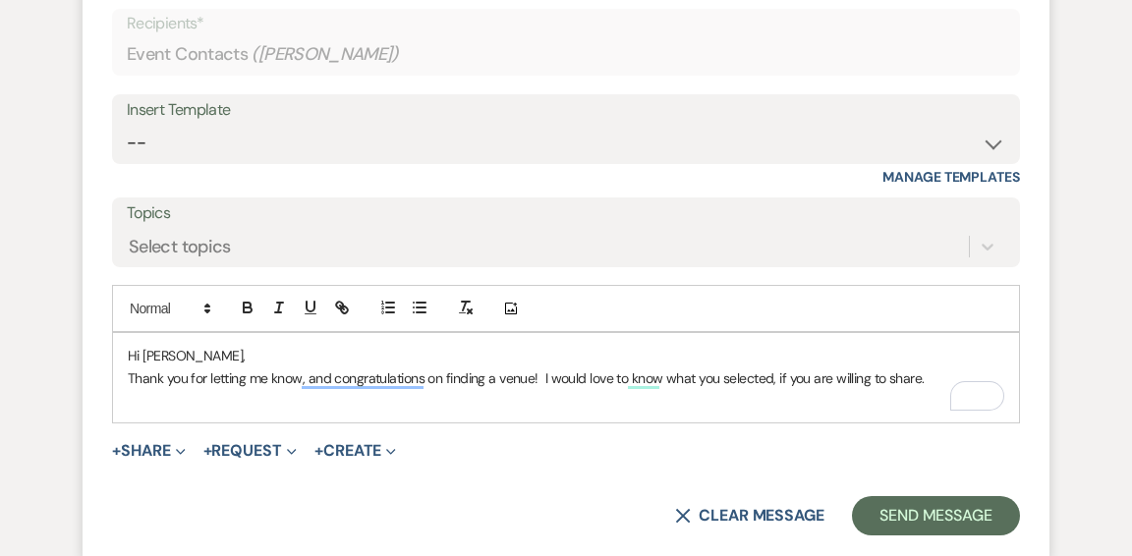
click at [926, 379] on p "Thank you for letting me know, and congratulations on finding a venue! I would …" at bounding box center [566, 379] width 877 height 22
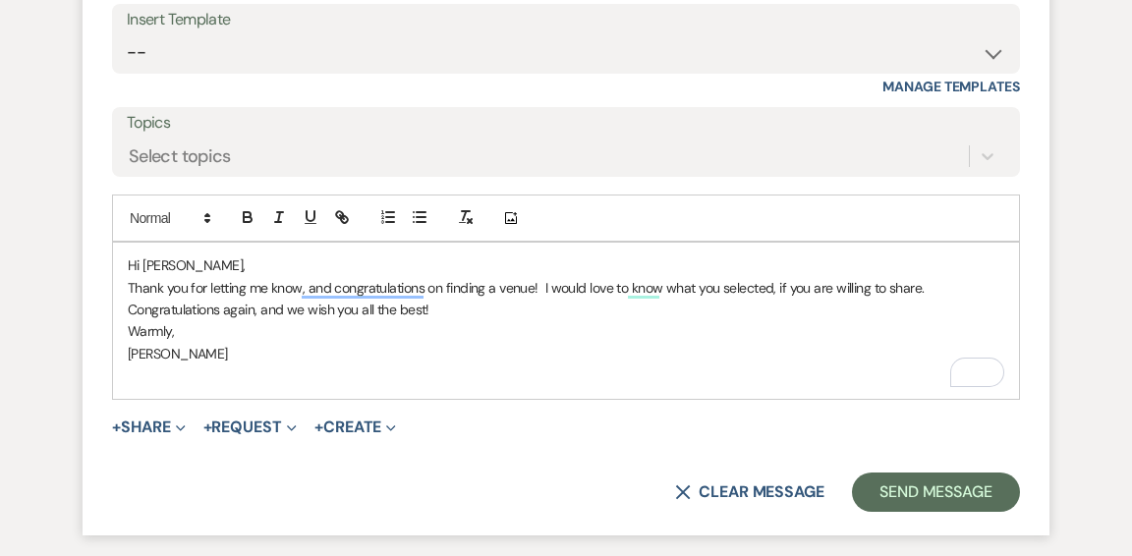
scroll to position [5473, 0]
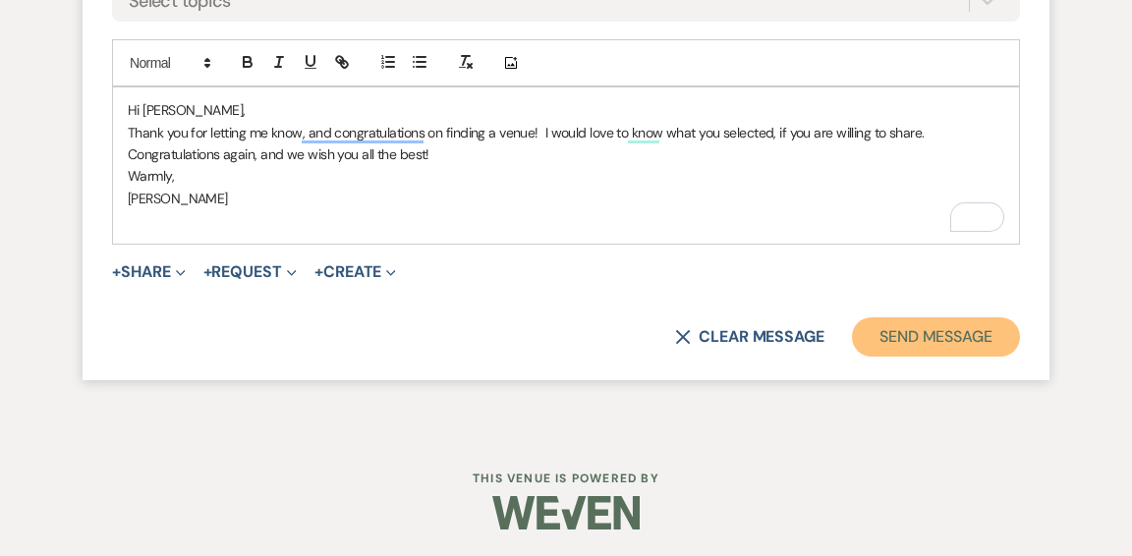
click at [877, 324] on button "Send Message" at bounding box center [936, 336] width 168 height 39
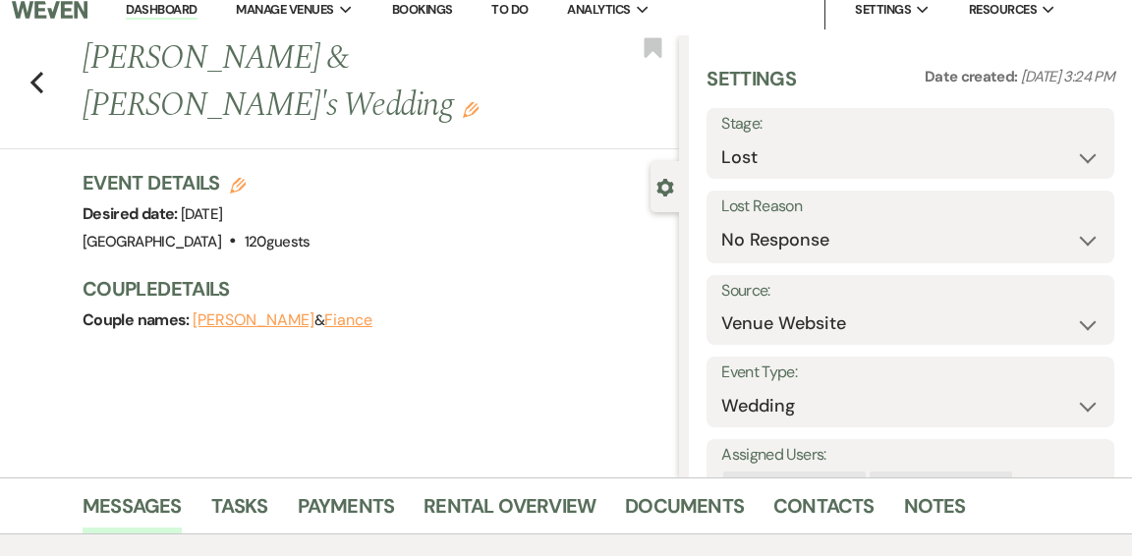
scroll to position [0, 0]
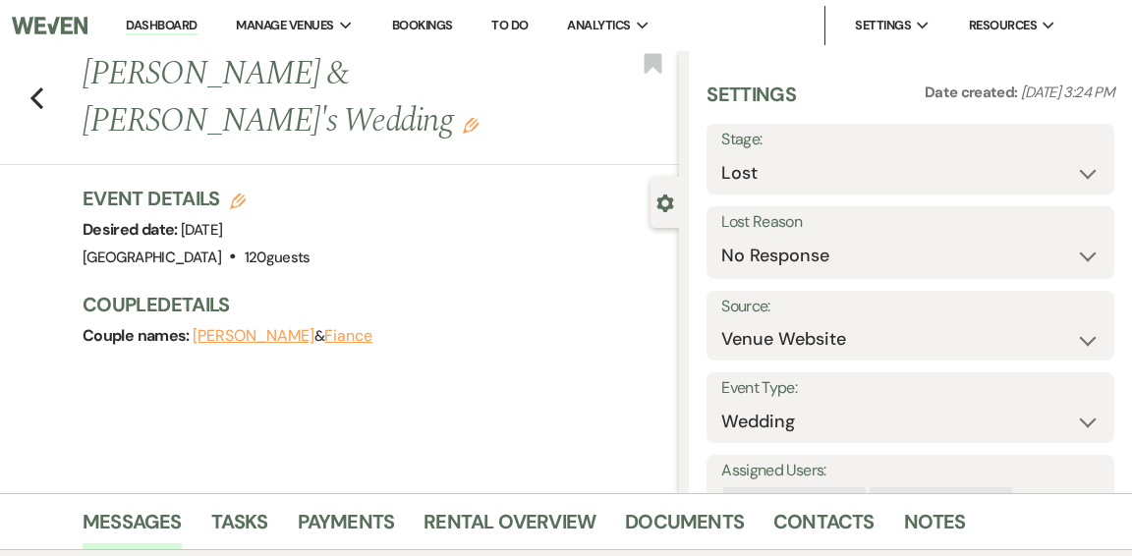
click at [169, 34] on link "Dashboard" at bounding box center [161, 26] width 71 height 19
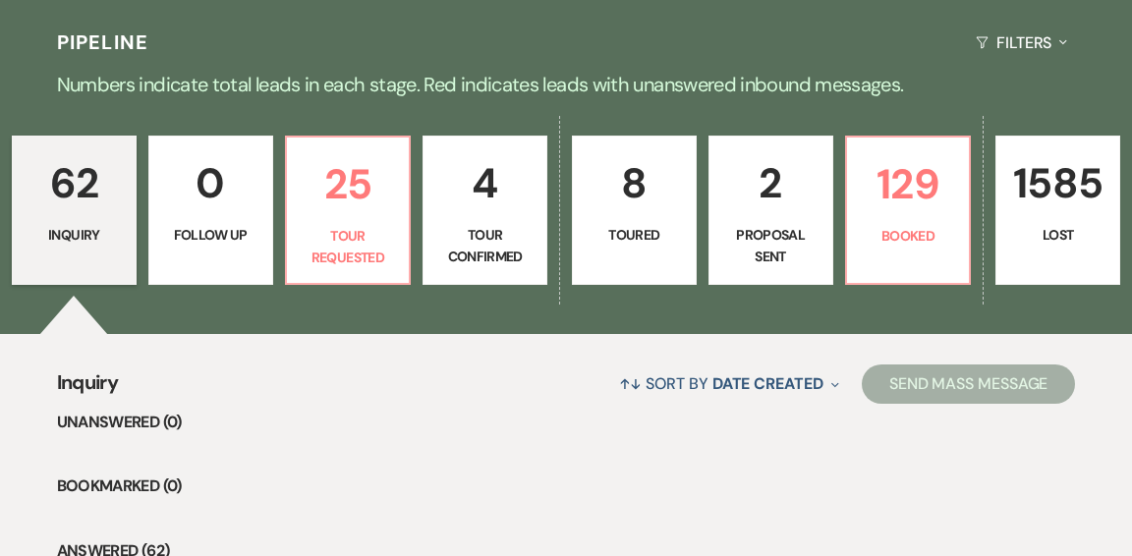
scroll to position [434, 0]
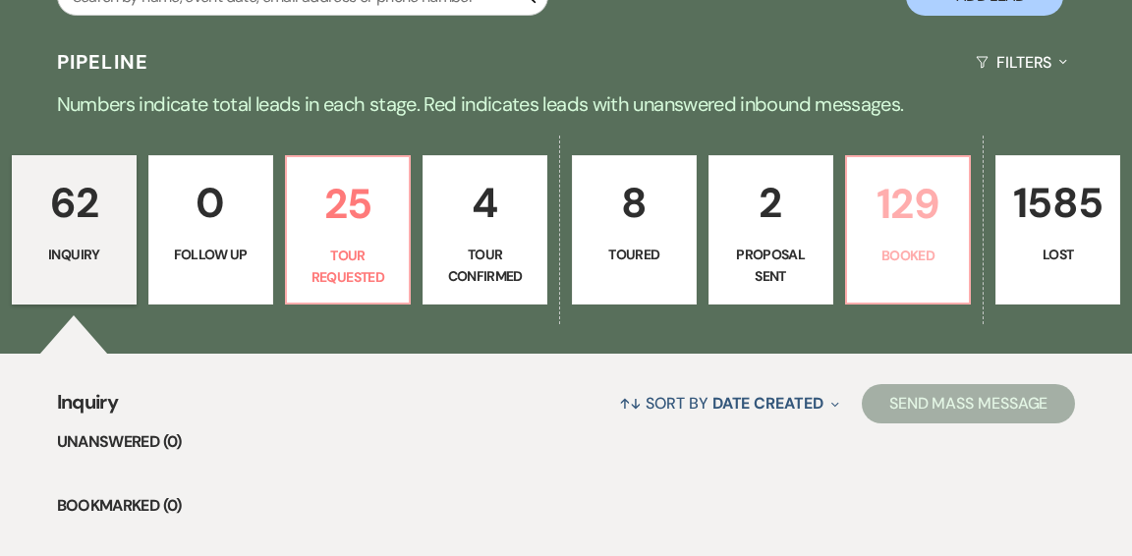
click at [867, 245] on p "Booked" at bounding box center [908, 256] width 99 height 22
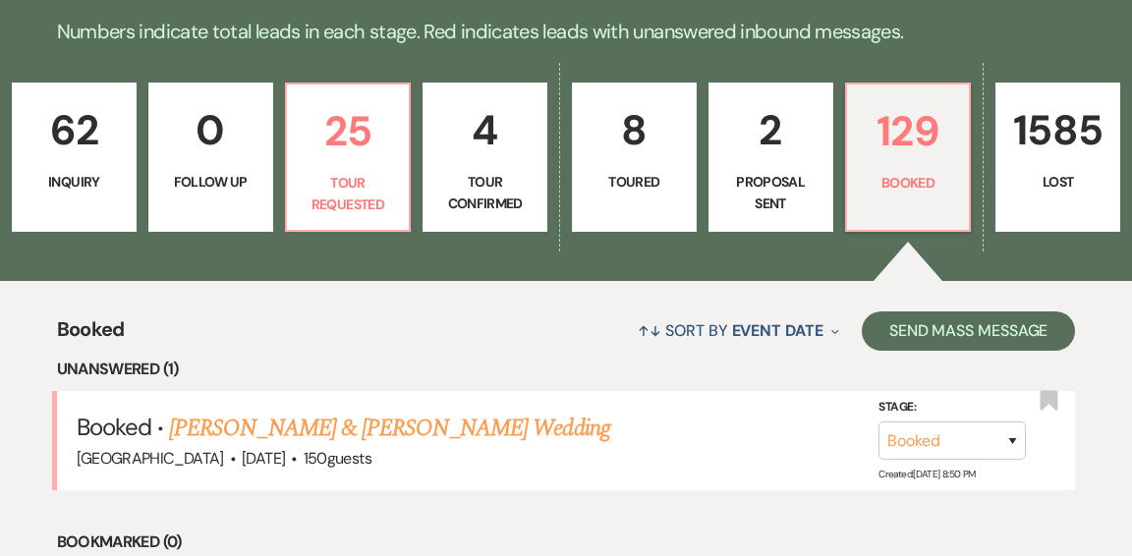
scroll to position [535, 0]
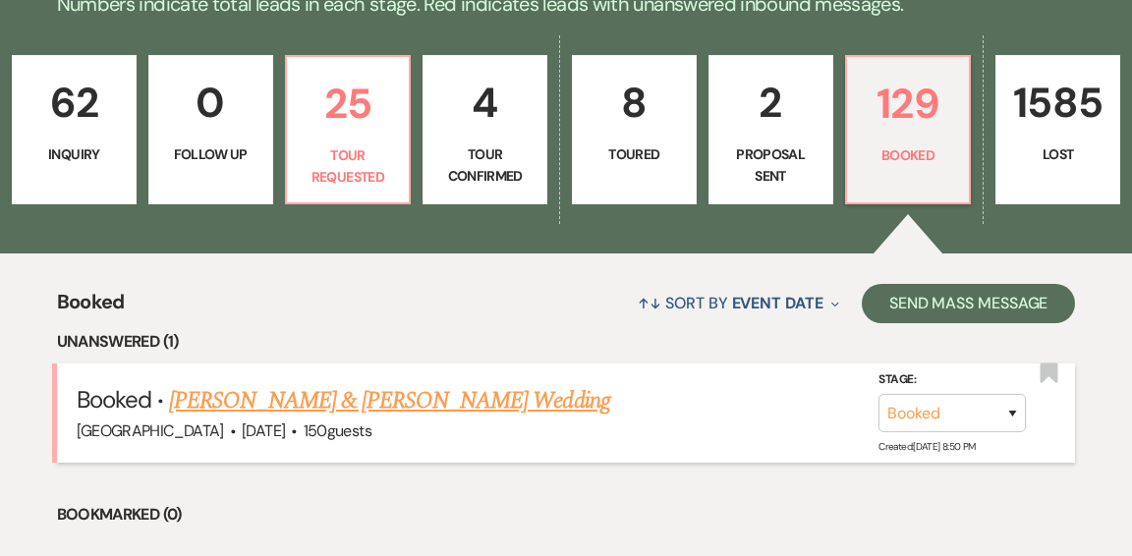
click at [358, 383] on link "[PERSON_NAME] & [PERSON_NAME] Wedding" at bounding box center [389, 400] width 440 height 35
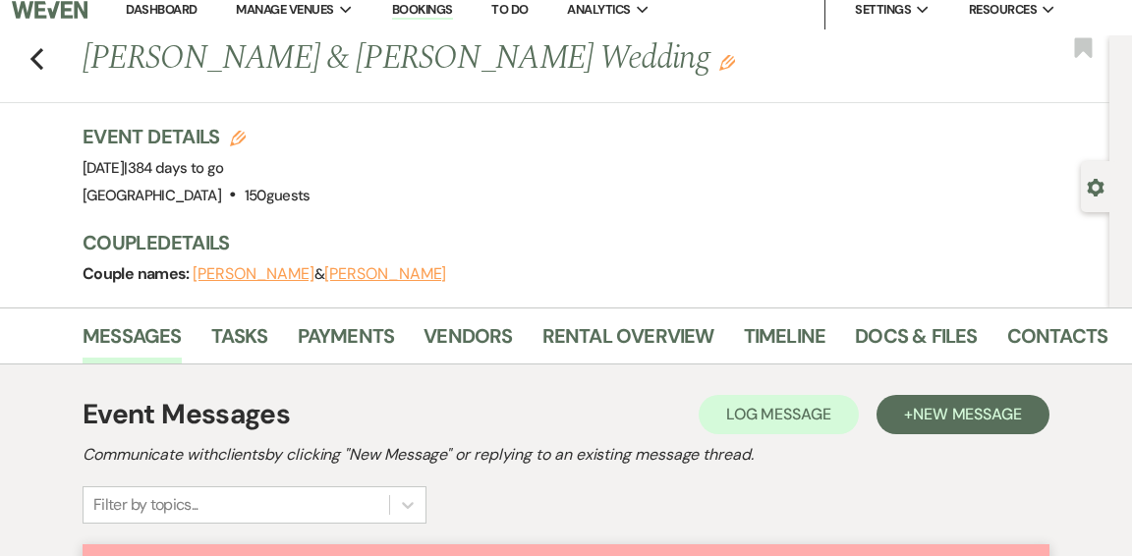
scroll to position [12, 0]
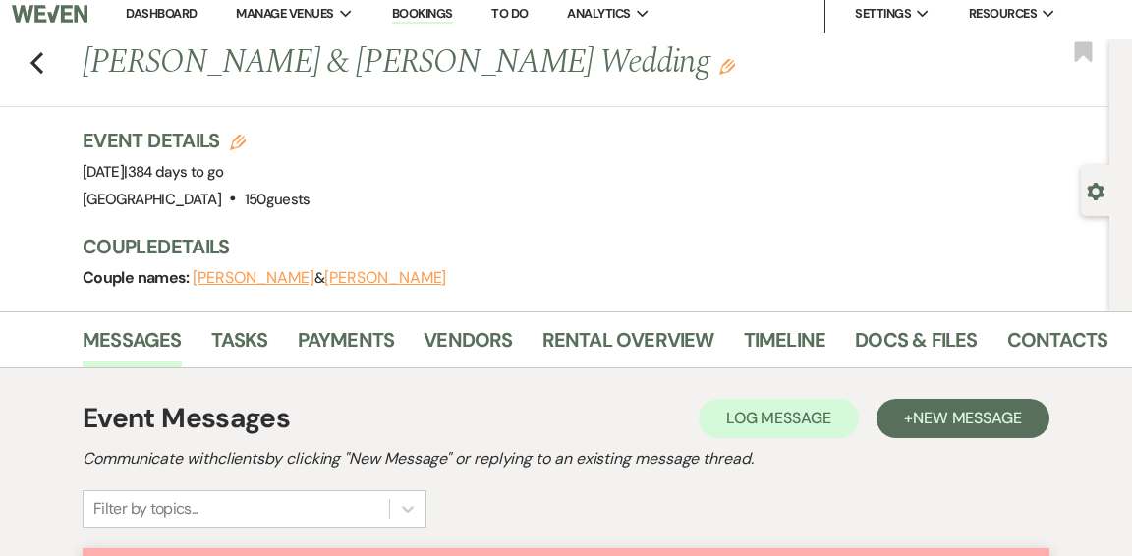
click at [158, 12] on link "Dashboard" at bounding box center [161, 13] width 71 height 17
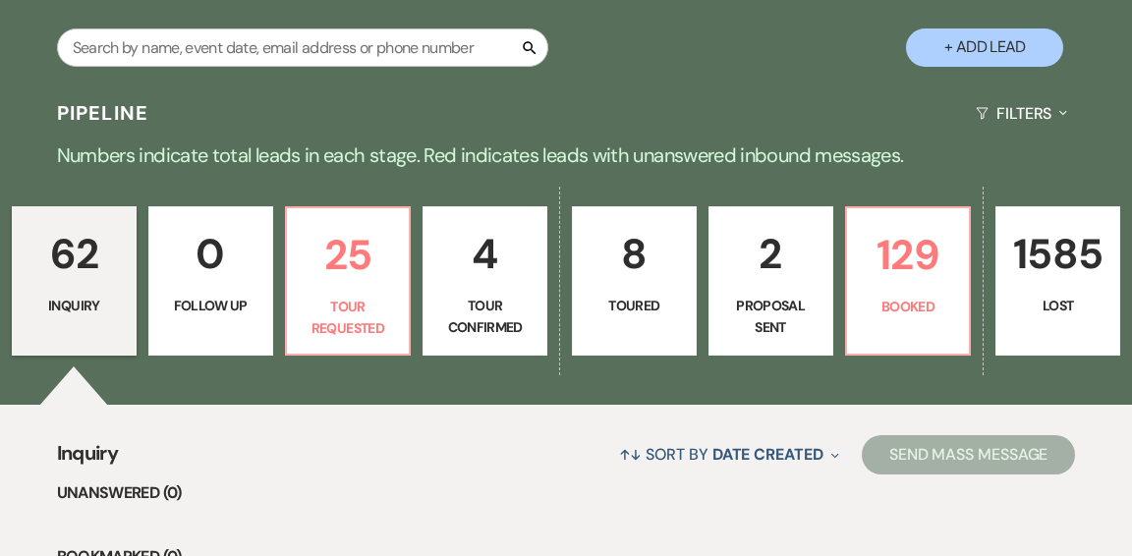
scroll to position [387, 0]
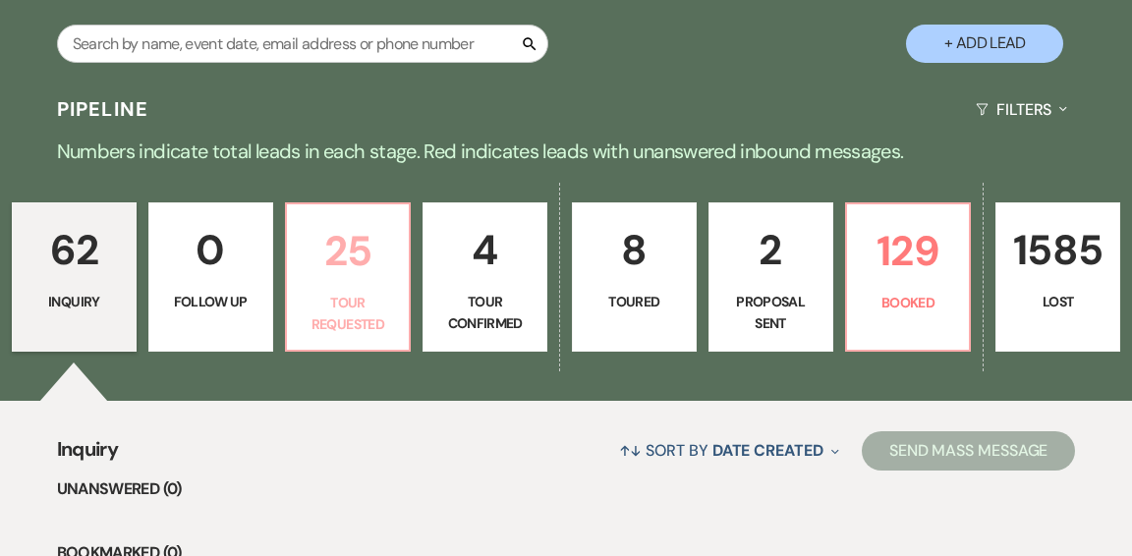
click at [348, 292] on p "Tour Requested" at bounding box center [348, 314] width 99 height 44
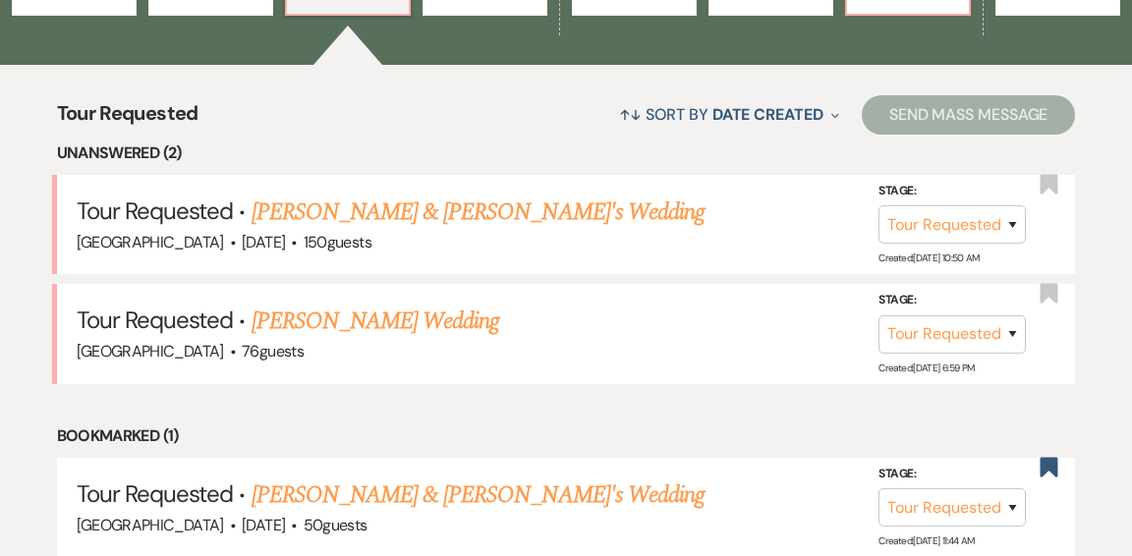
scroll to position [726, 0]
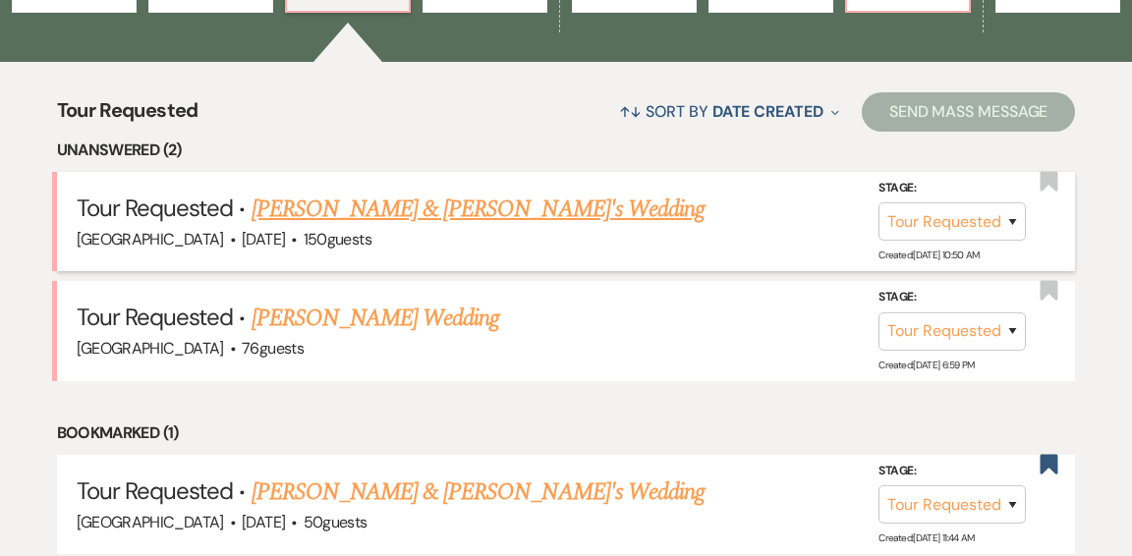
click at [350, 192] on link "[PERSON_NAME] & [PERSON_NAME]'s Wedding" at bounding box center [479, 209] width 454 height 35
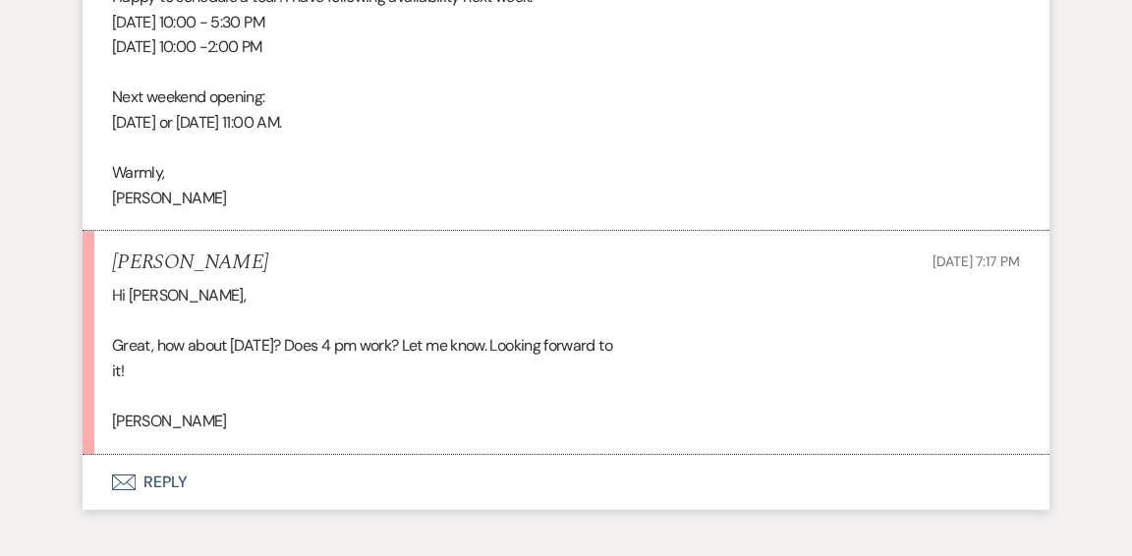
scroll to position [2703, 0]
